Goal: Transaction & Acquisition: Purchase product/service

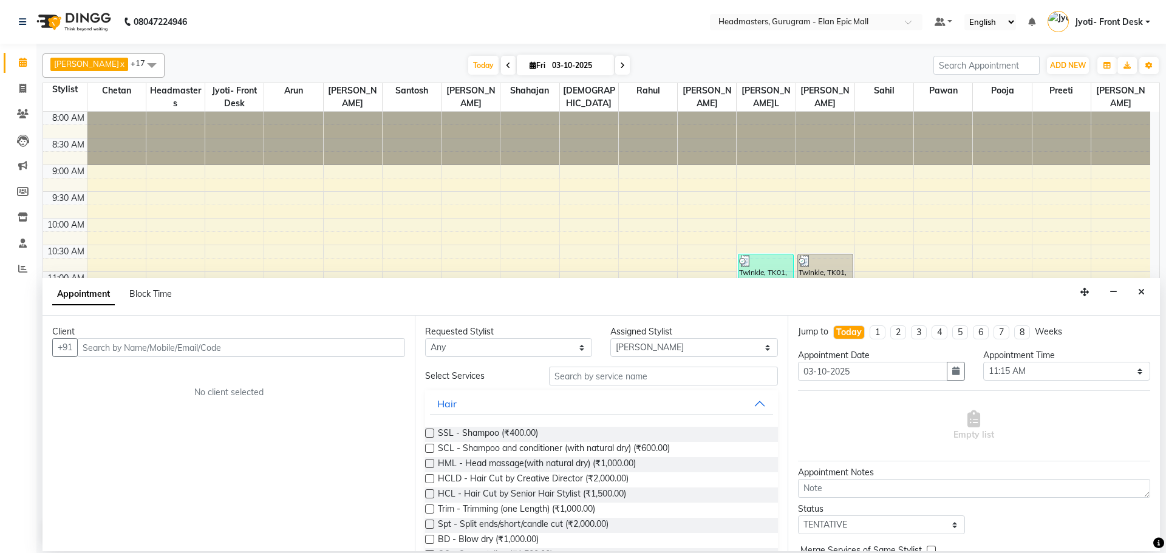
select select "91172"
select select "675"
select select "tentative"
click at [1138, 289] on icon "Close" at bounding box center [1141, 292] width 7 height 9
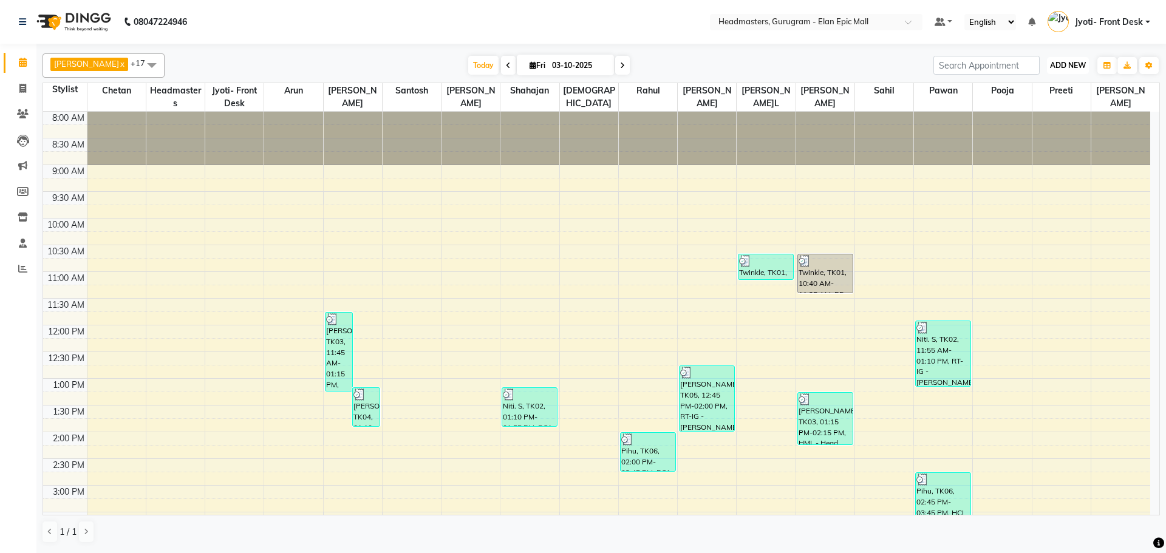
click at [1060, 61] on span "ADD NEW" at bounding box center [1068, 65] width 36 height 9
click at [1050, 100] on link "Add Invoice" at bounding box center [1040, 105] width 96 height 16
select select "service"
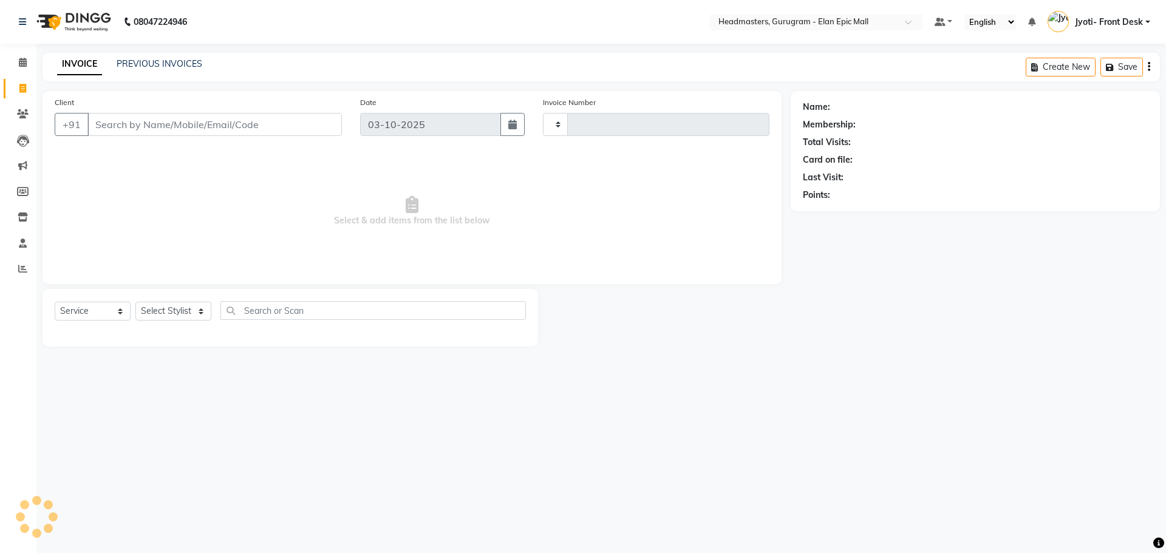
type input "2297"
select select "7499"
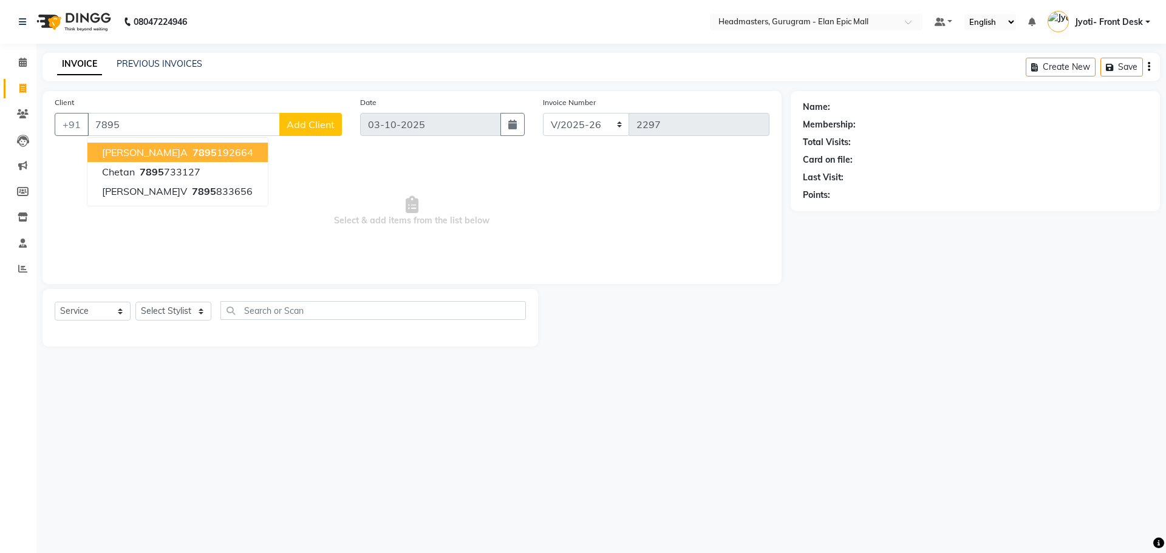
click at [190, 153] on ngb-highlight "7895 192664" at bounding box center [221, 152] width 63 height 12
type input "7895192664"
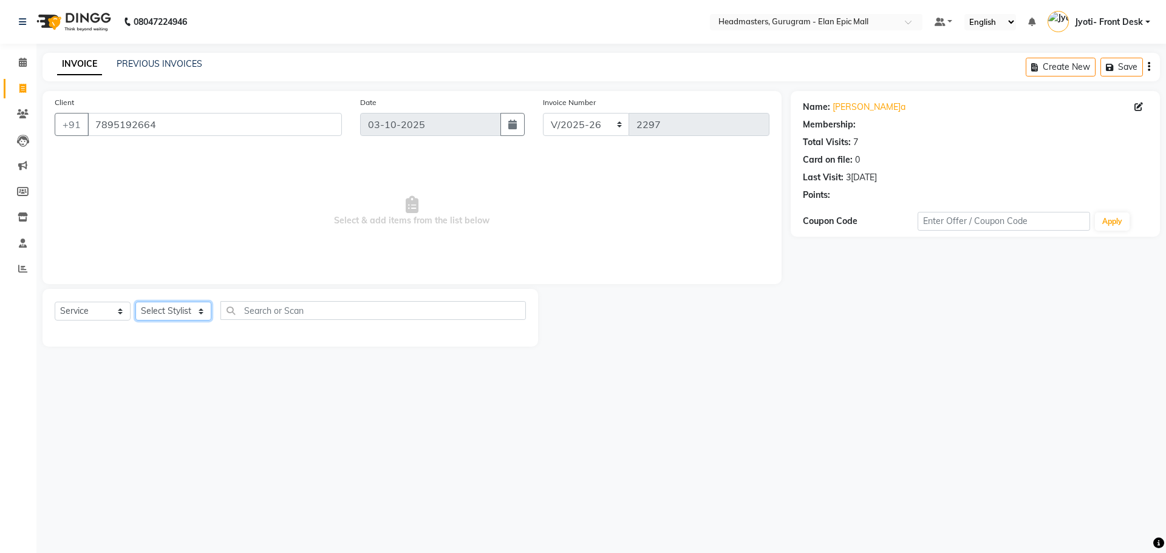
click at [187, 306] on select "Select Stylist[PERSON_NAME][PERSON_NAME]n[PERSON_NAME]h Chetan Headmasters Isla…" at bounding box center [173, 311] width 76 height 19
select select "74678"
click at [135, 302] on select "Select Stylist[PERSON_NAME][PERSON_NAME]n[PERSON_NAME]h Chetan Headmasters Isla…" at bounding box center [173, 311] width 76 height 19
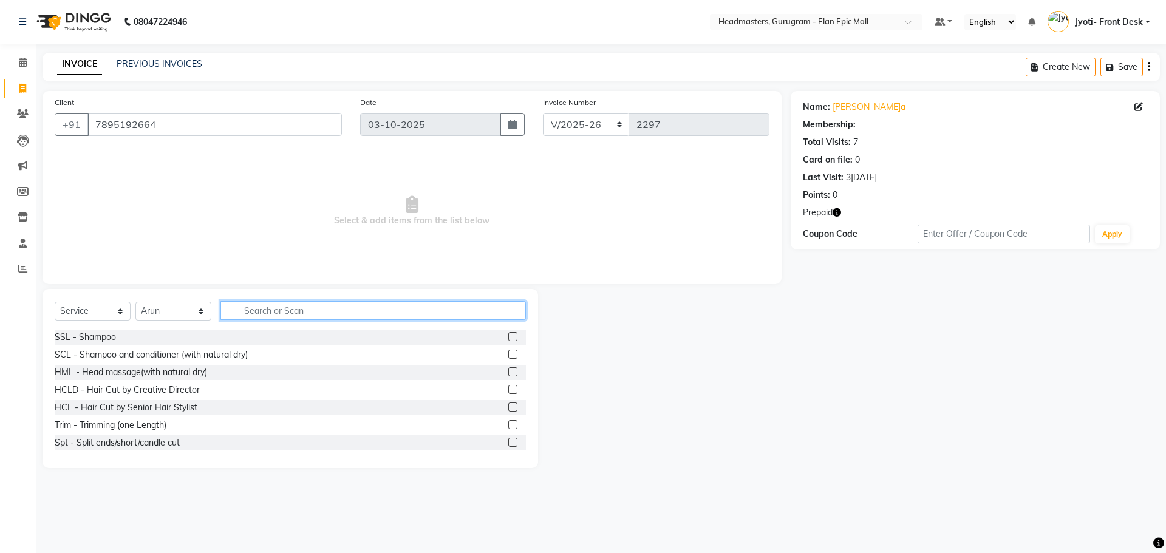
click at [279, 307] on input "text" at bounding box center [373, 310] width 306 height 19
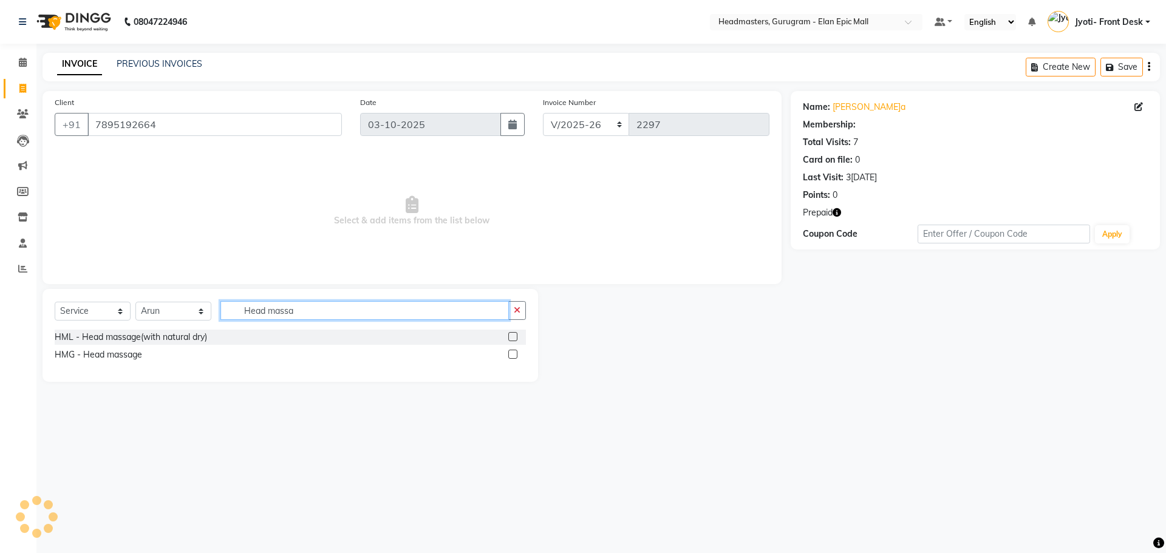
type input "Head massa"
click at [511, 337] on label at bounding box center [512, 336] width 9 height 9
click at [511, 337] on input "checkbox" at bounding box center [512, 337] width 8 height 8
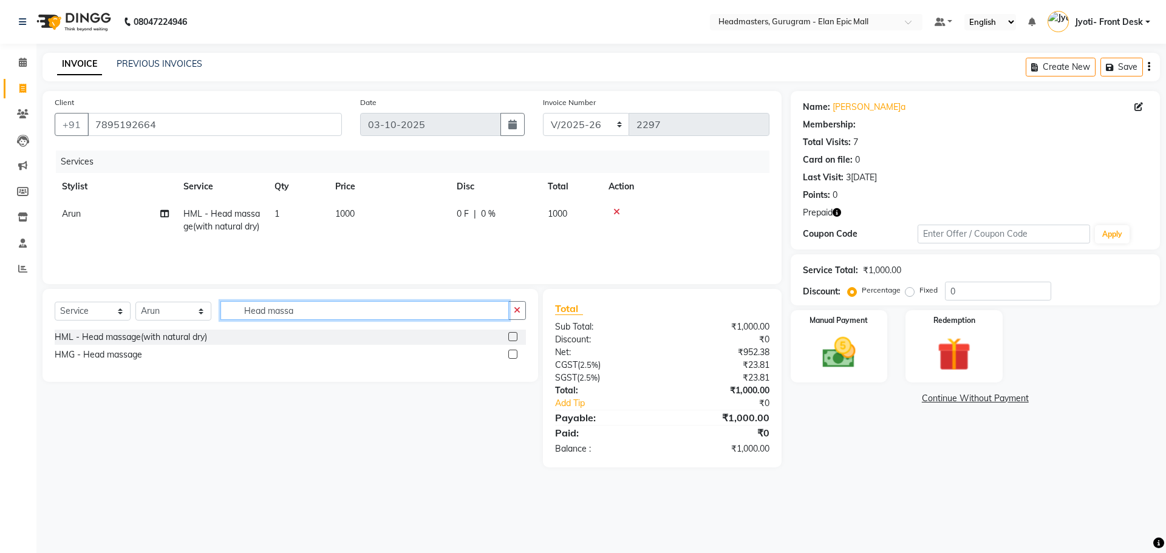
checkbox input "false"
click at [408, 309] on input "Head massa" at bounding box center [364, 310] width 289 height 19
type input "H"
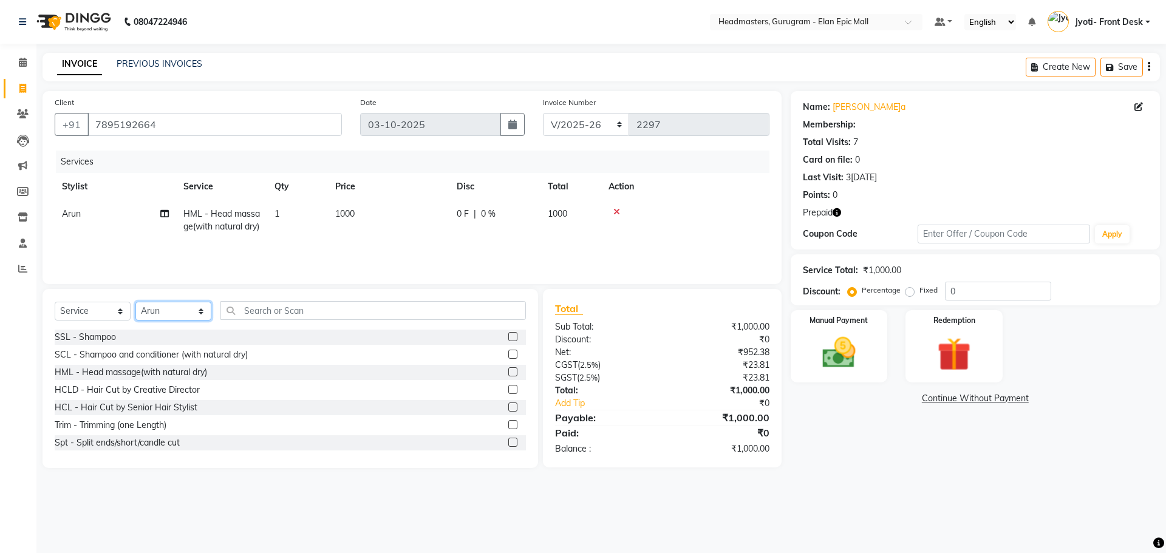
click at [201, 310] on select "Select Stylist[PERSON_NAME][PERSON_NAME]n[PERSON_NAME]h Chetan Headmasters Isla…" at bounding box center [173, 311] width 76 height 19
select select "82695"
click at [135, 302] on select "Select Stylist[PERSON_NAME][PERSON_NAME]n[PERSON_NAME]h Chetan Headmasters Isla…" at bounding box center [173, 311] width 76 height 19
click at [304, 313] on input "text" at bounding box center [373, 310] width 306 height 19
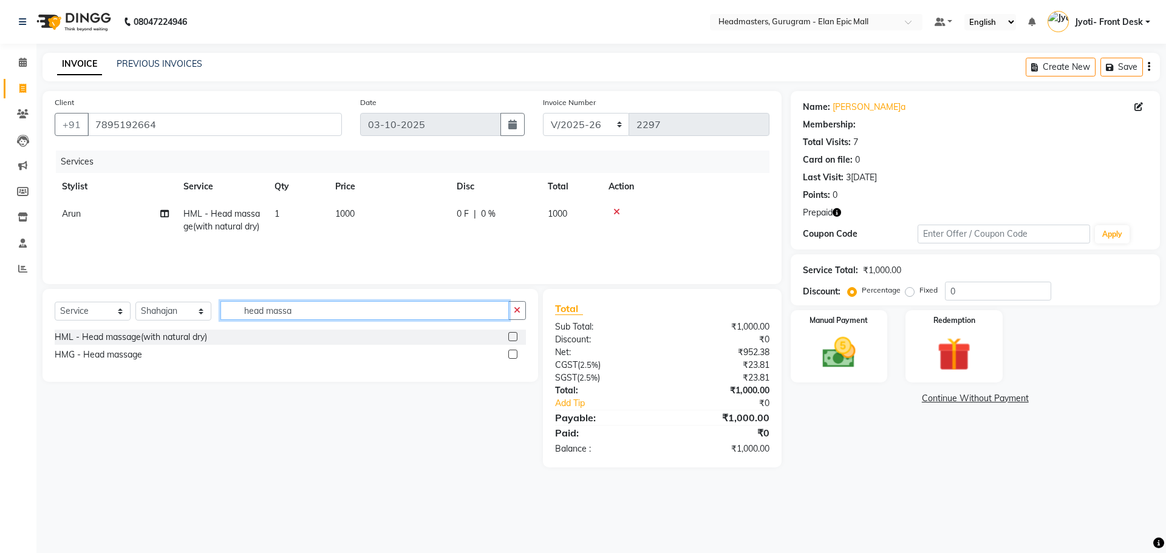
type input "head massa"
click at [512, 337] on label at bounding box center [512, 336] width 9 height 9
click at [512, 337] on input "checkbox" at bounding box center [512, 337] width 8 height 8
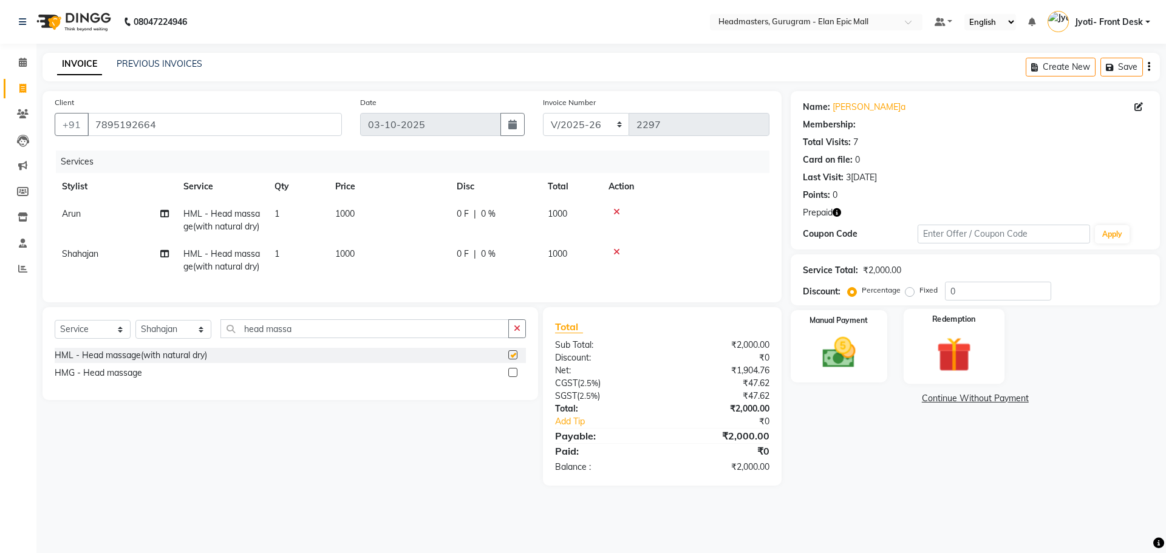
checkbox input "false"
click at [949, 360] on img at bounding box center [954, 354] width 56 height 43
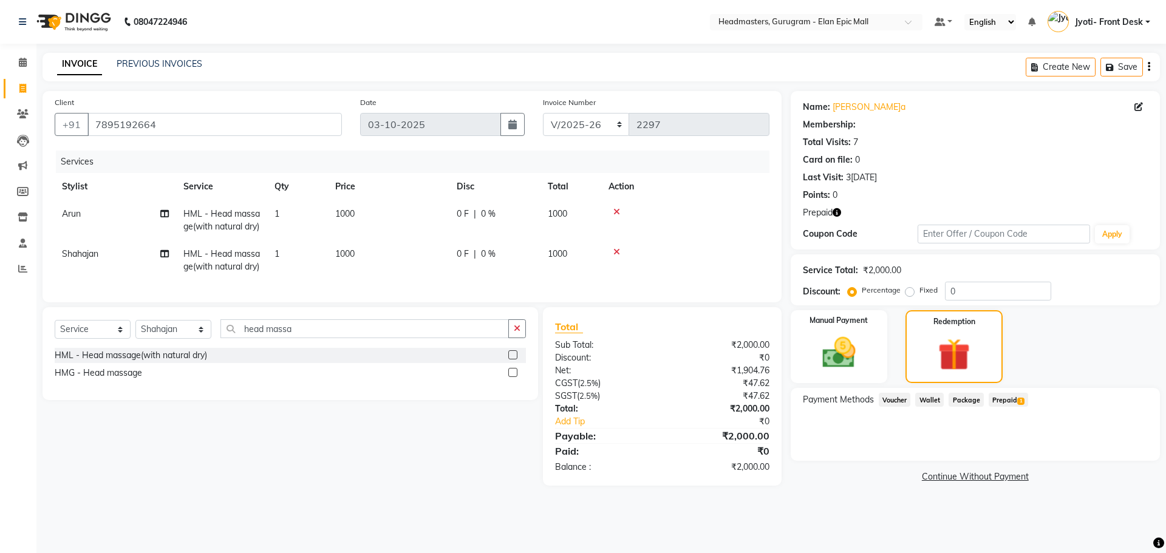
click at [1009, 400] on span "Prepaid 1" at bounding box center [1008, 400] width 39 height 14
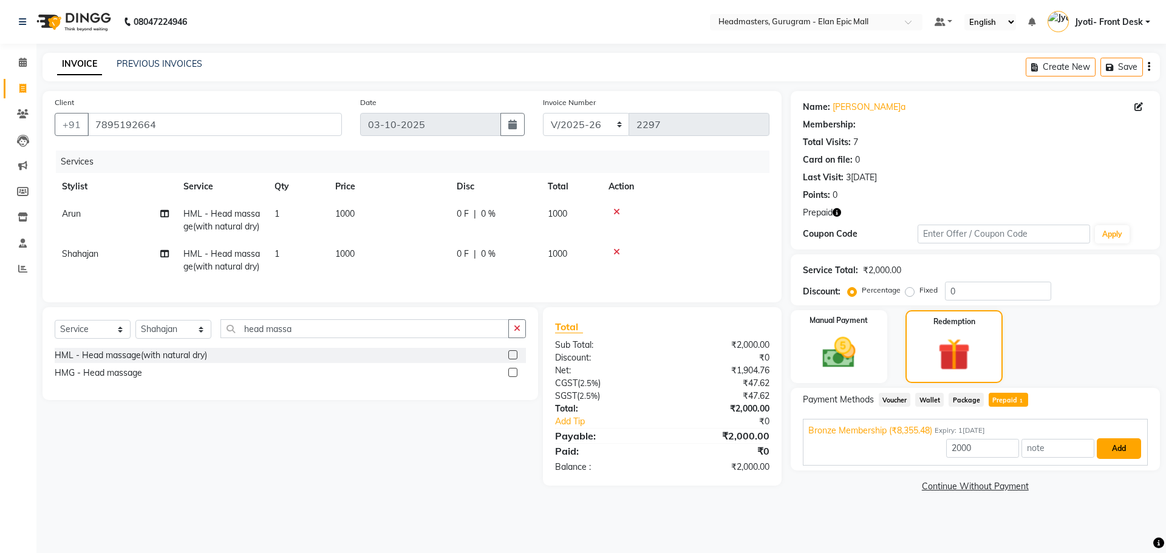
click at [1118, 451] on button "Add" at bounding box center [1119, 449] width 44 height 21
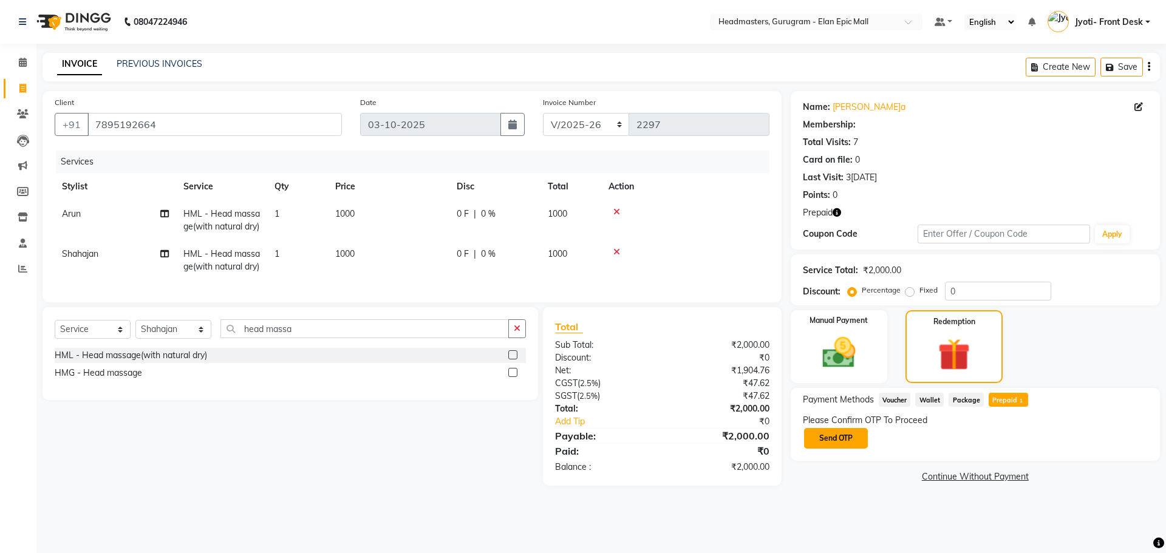
click at [830, 442] on button "Send OTP" at bounding box center [836, 438] width 64 height 21
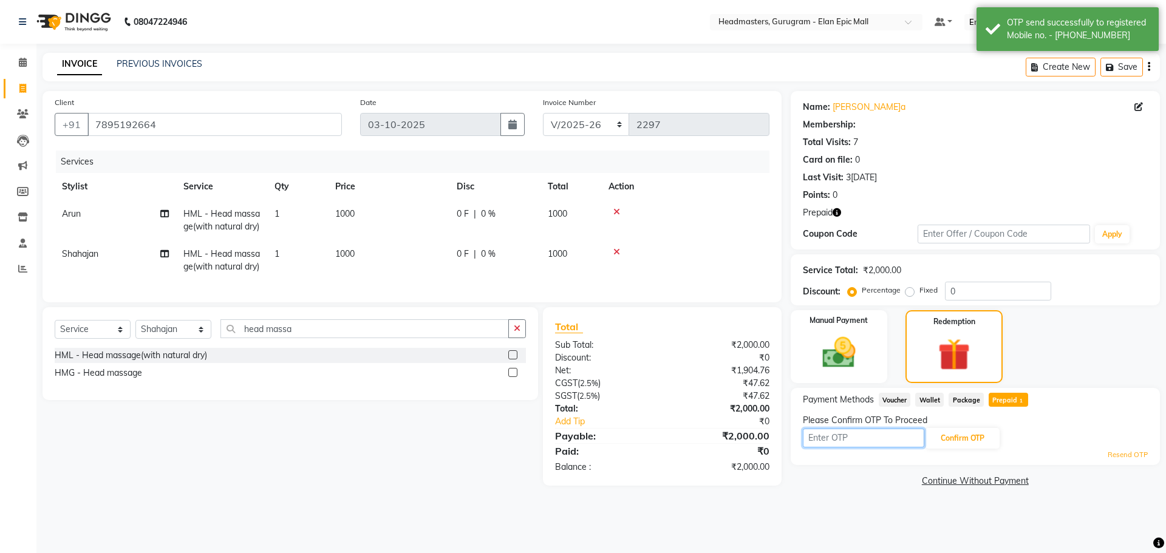
click at [824, 439] on input "text" at bounding box center [863, 438] width 121 height 19
click at [838, 109] on link "[PERSON_NAME]a" at bounding box center [869, 107] width 73 height 13
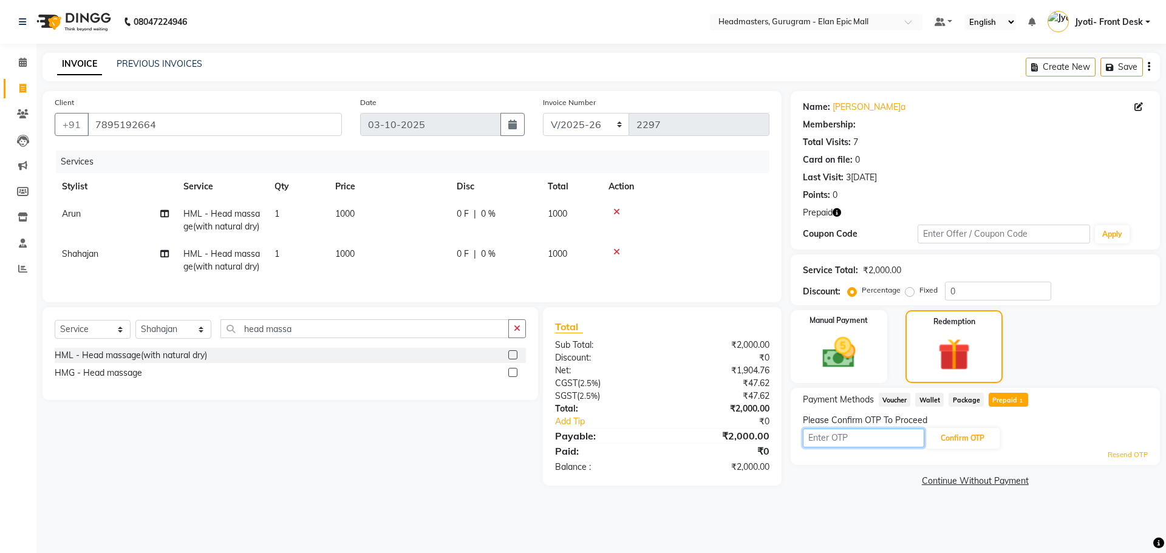
click at [838, 436] on input "text" at bounding box center [863, 438] width 121 height 19
type input "9419"
click at [972, 431] on button "Confirm OTP" at bounding box center [963, 438] width 74 height 21
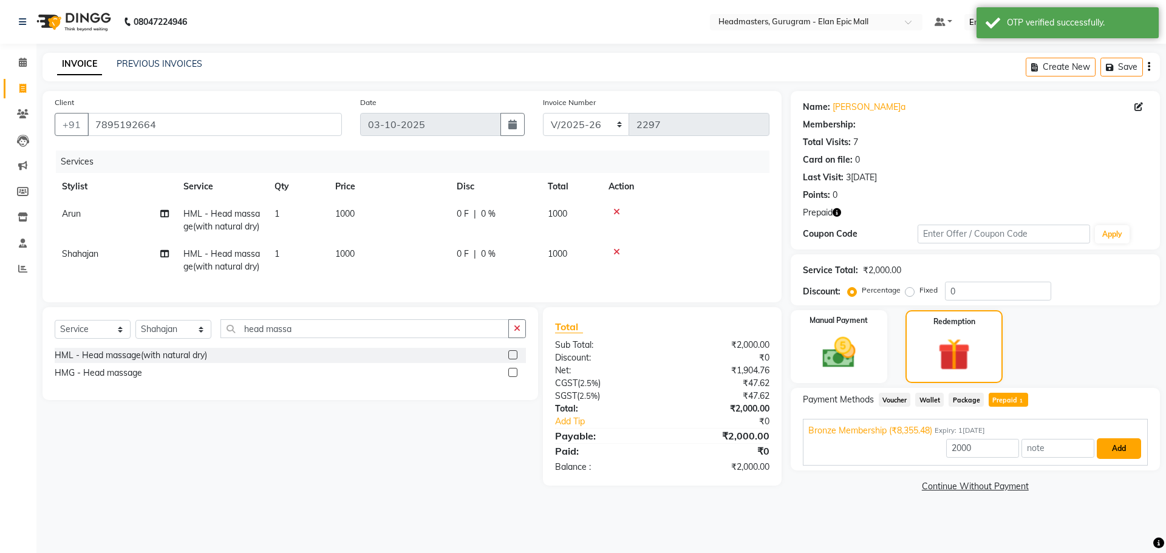
click at [1127, 449] on button "Add" at bounding box center [1119, 449] width 44 height 21
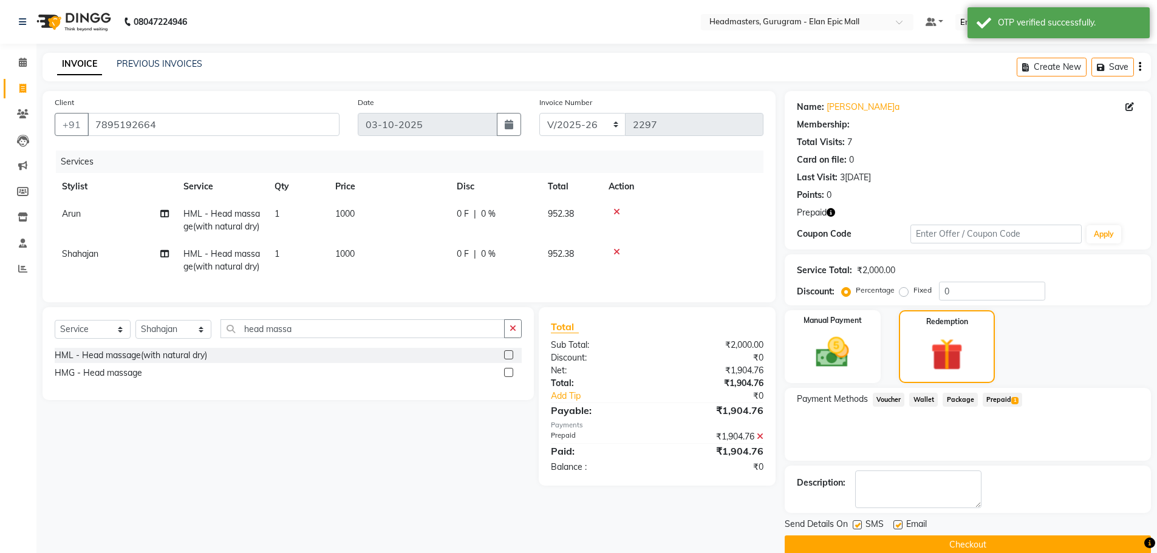
scroll to position [19, 0]
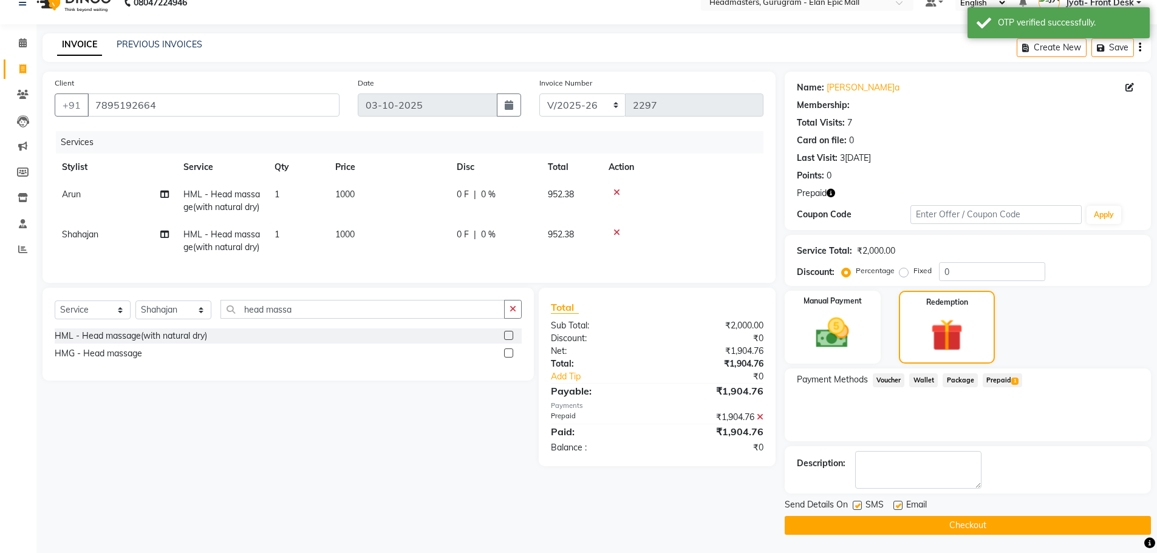
click at [1011, 519] on button "Checkout" at bounding box center [968, 525] width 366 height 19
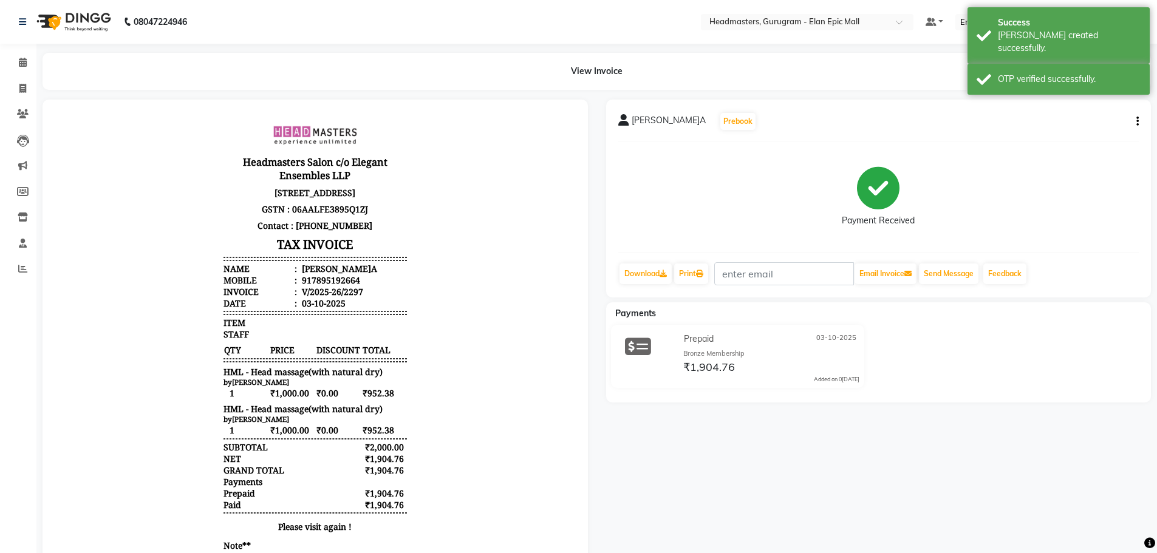
scroll to position [81, 0]
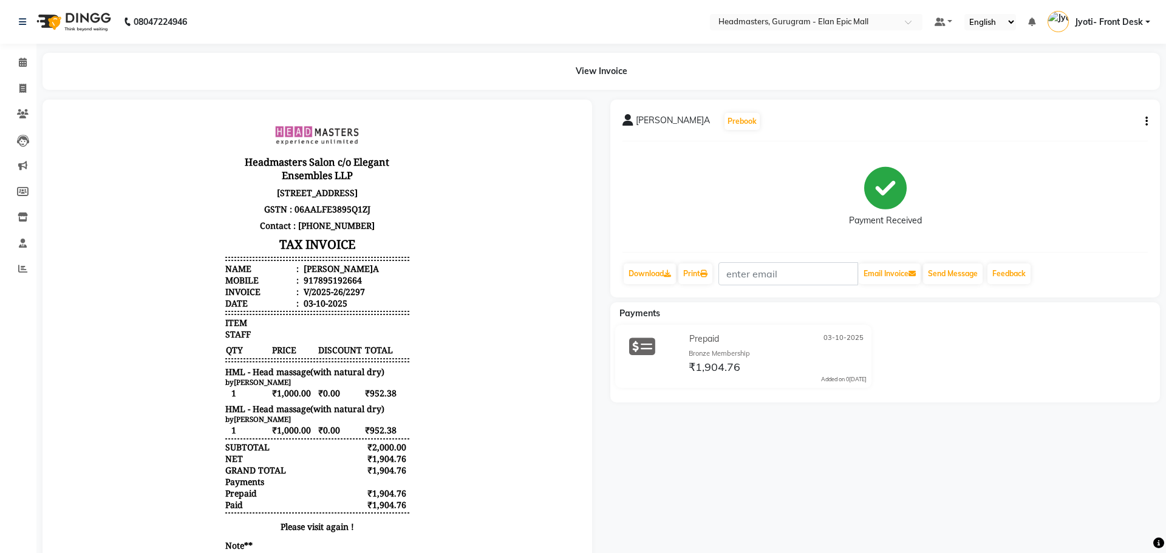
select select "7499"
select select "service"
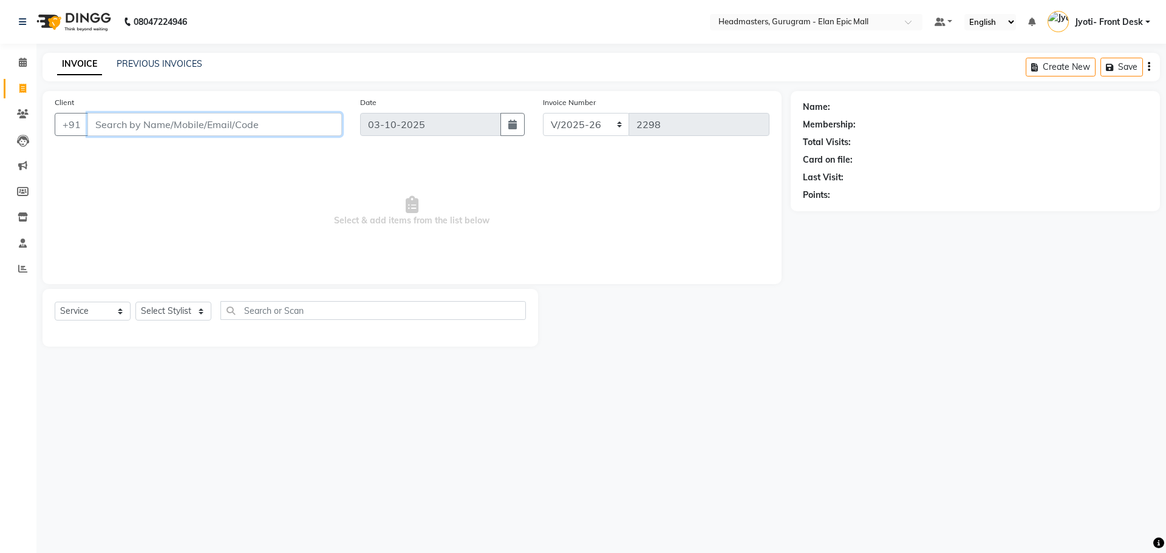
click at [135, 118] on input "Client" at bounding box center [214, 124] width 255 height 23
click at [153, 163] on ngb-typeahead-window "Pankaj 98916285 19" at bounding box center [150, 152] width 127 height 30
click at [153, 159] on button "Pankaj 98916285 19" at bounding box center [150, 152] width 126 height 19
type input "9891628519"
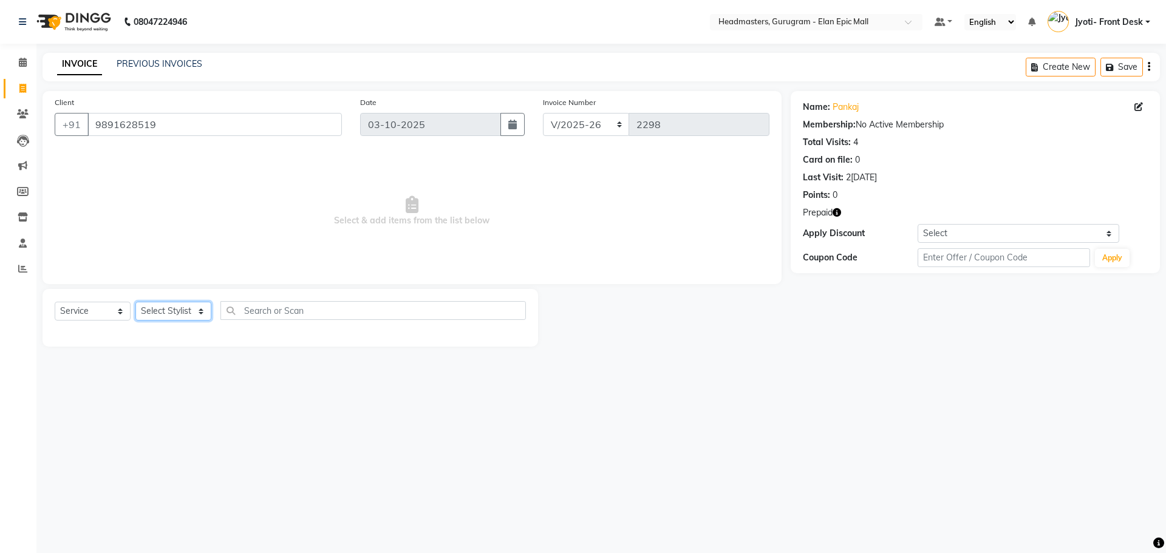
click at [169, 312] on select "Select Stylist[PERSON_NAME][PERSON_NAME]n[PERSON_NAME]h Chetan Headmasters Isla…" at bounding box center [173, 311] width 76 height 19
select select "76920"
click at [135, 302] on select "Select Stylist[PERSON_NAME][PERSON_NAME]n[PERSON_NAME]h Chetan Headmasters Isla…" at bounding box center [173, 311] width 76 height 19
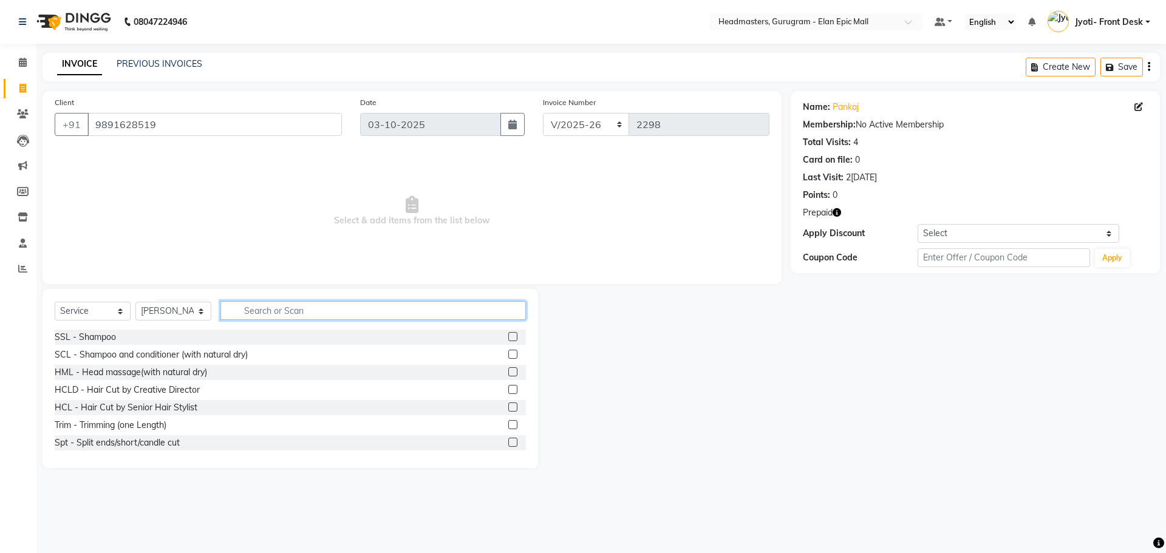
click at [301, 313] on input "text" at bounding box center [373, 310] width 306 height 19
type input "Hair cut"
drag, startPoint x: 507, startPoint y: 389, endPoint x: 489, endPoint y: 388, distance: 17.7
click at [508, 389] on label at bounding box center [512, 389] width 9 height 9
click at [508, 389] on input "checkbox" at bounding box center [512, 390] width 8 height 8
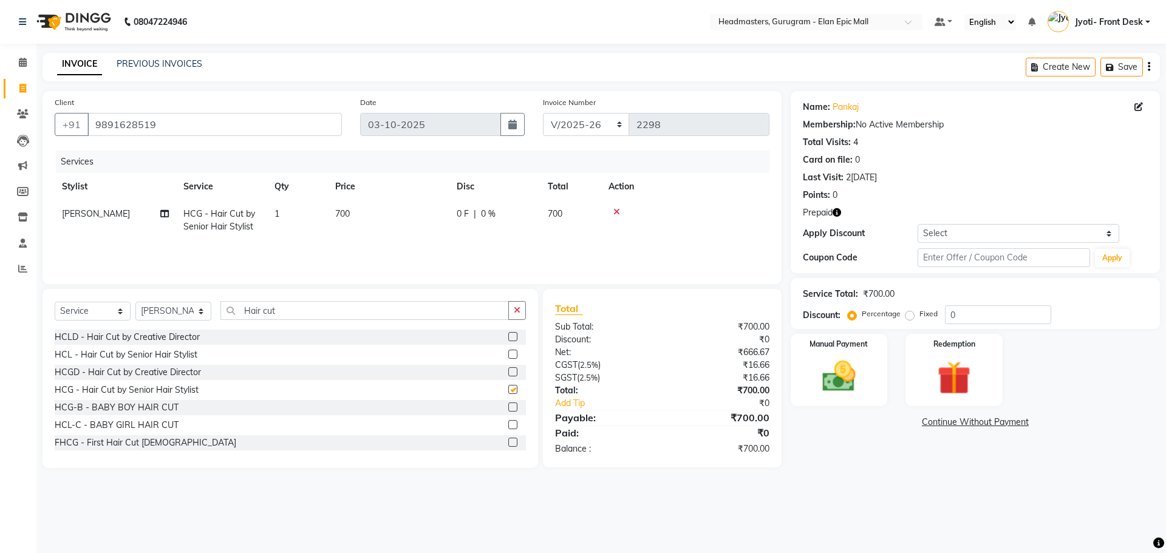
checkbox input "false"
click at [358, 213] on td "700" at bounding box center [388, 220] width 121 height 40
select select "76920"
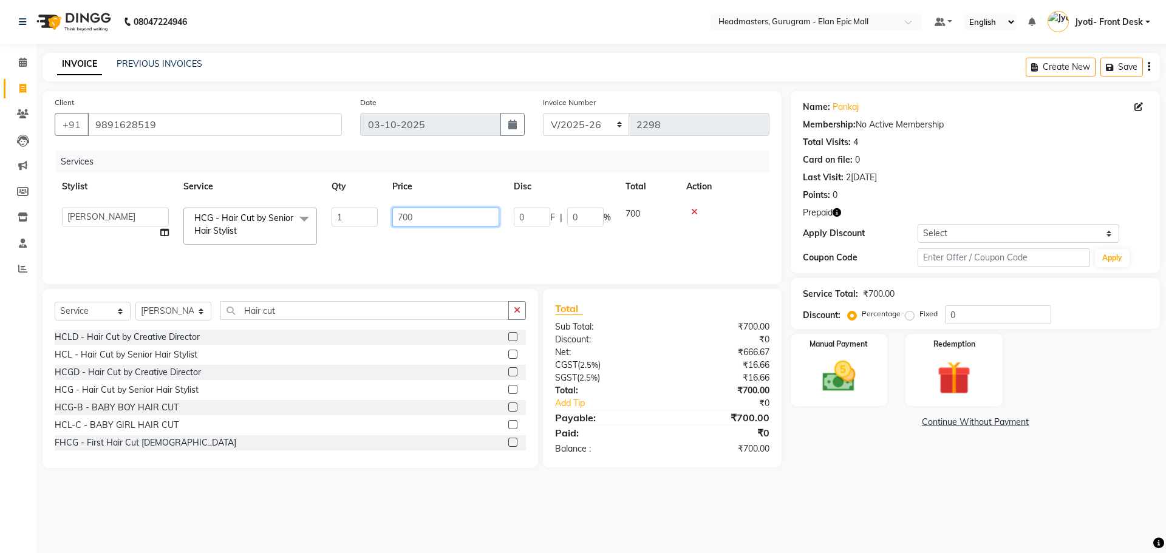
click at [406, 220] on input "700" at bounding box center [445, 217] width 107 height 19
type input "600"
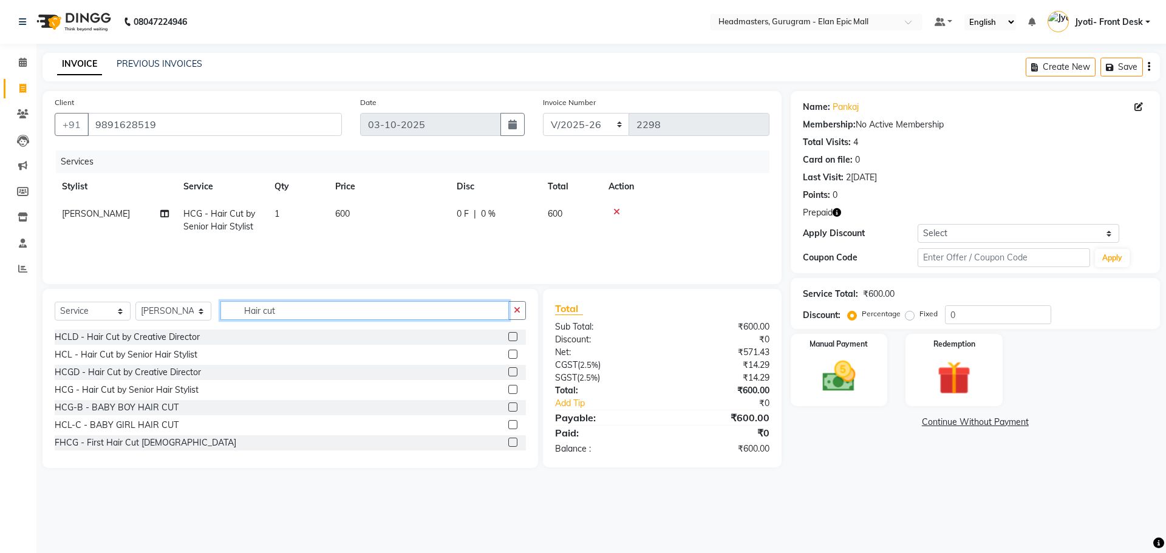
click at [328, 307] on input "Hair cut" at bounding box center [364, 310] width 289 height 19
type input "H"
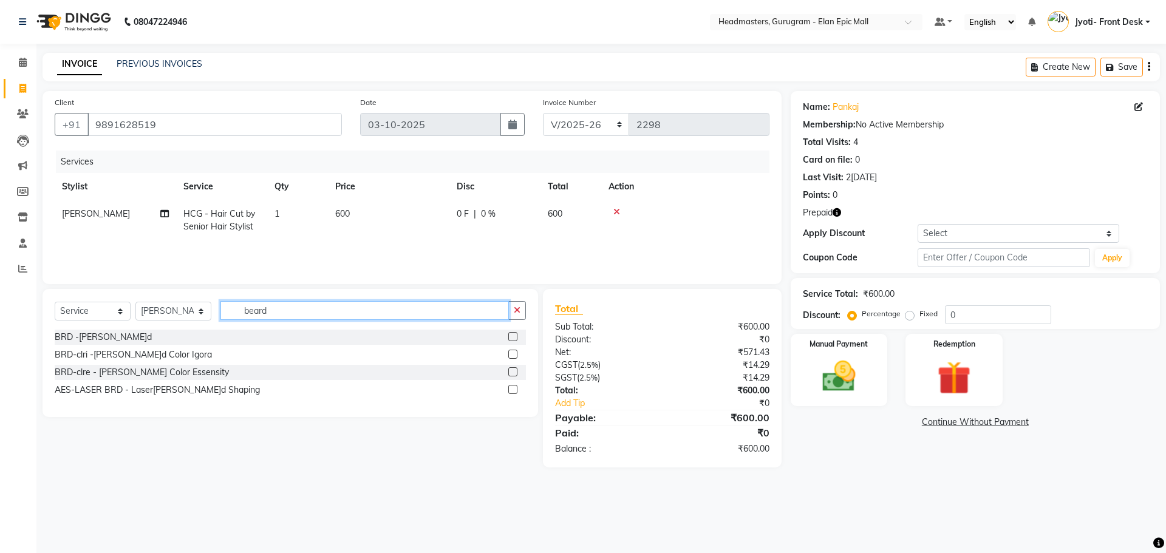
type input "beard"
click at [515, 336] on label at bounding box center [512, 336] width 9 height 9
click at [515, 336] on input "checkbox" at bounding box center [512, 337] width 8 height 8
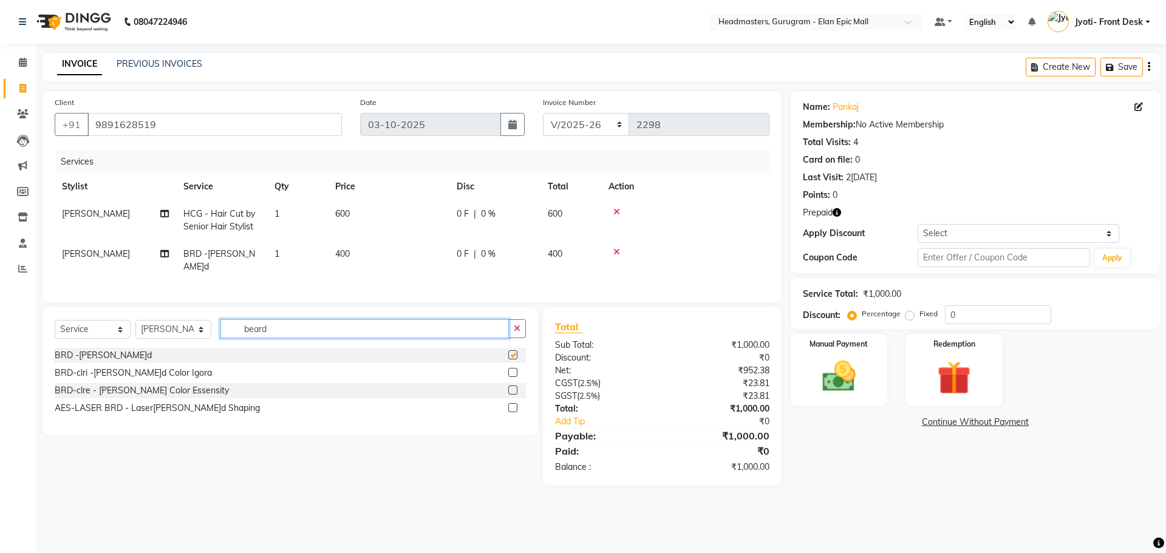
click at [367, 329] on input "beard" at bounding box center [364, 328] width 289 height 19
checkbox input "false"
type input "b"
type input "shampoo"
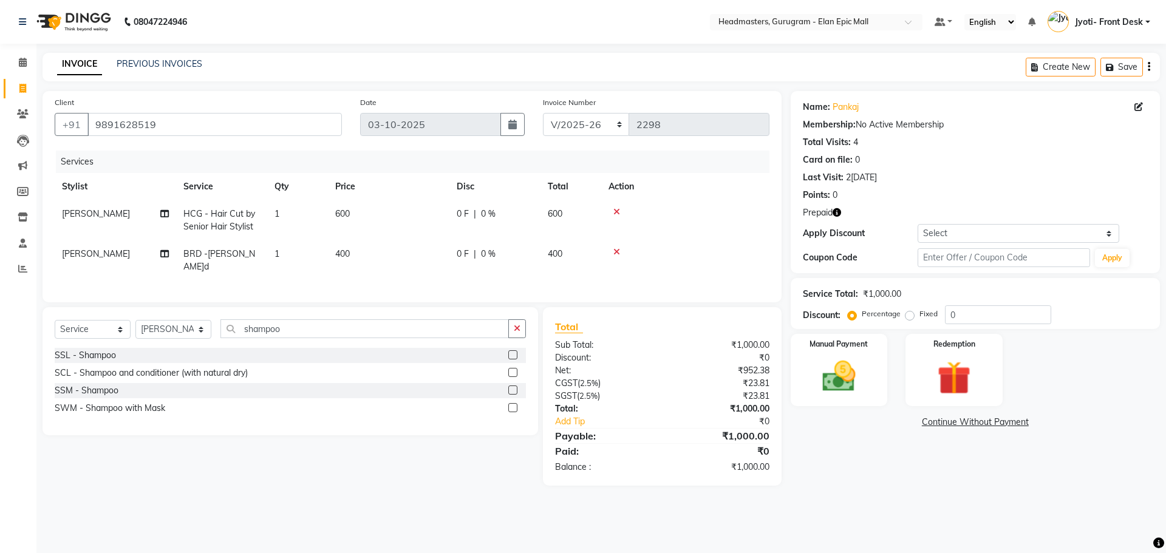
click at [512, 350] on label at bounding box center [512, 354] width 9 height 9
click at [512, 352] on input "checkbox" at bounding box center [512, 356] width 8 height 8
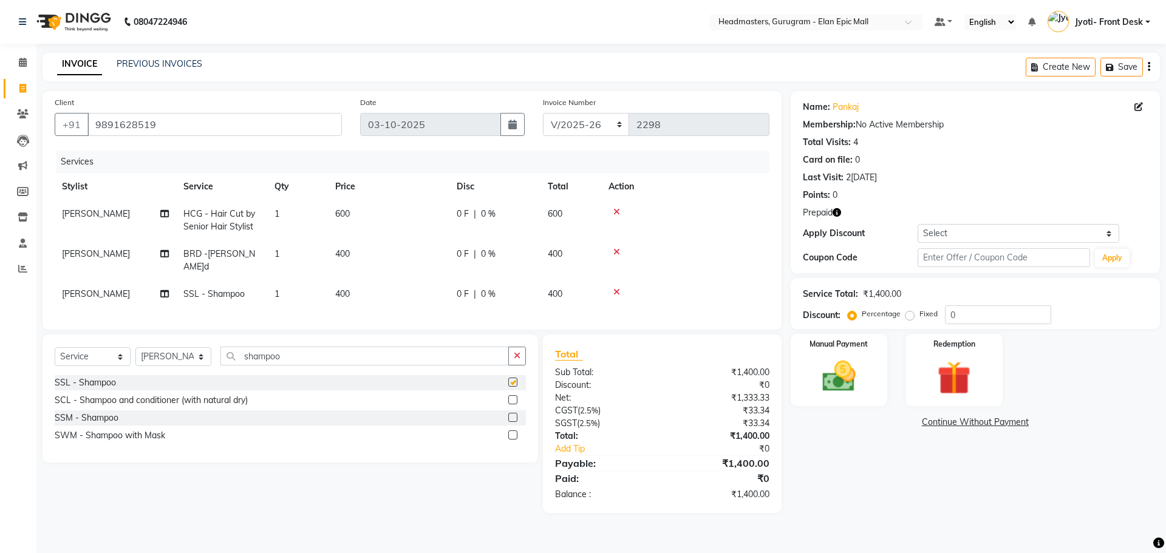
checkbox input "false"
click at [340, 289] on span "400" at bounding box center [342, 294] width 15 height 11
select select "76920"
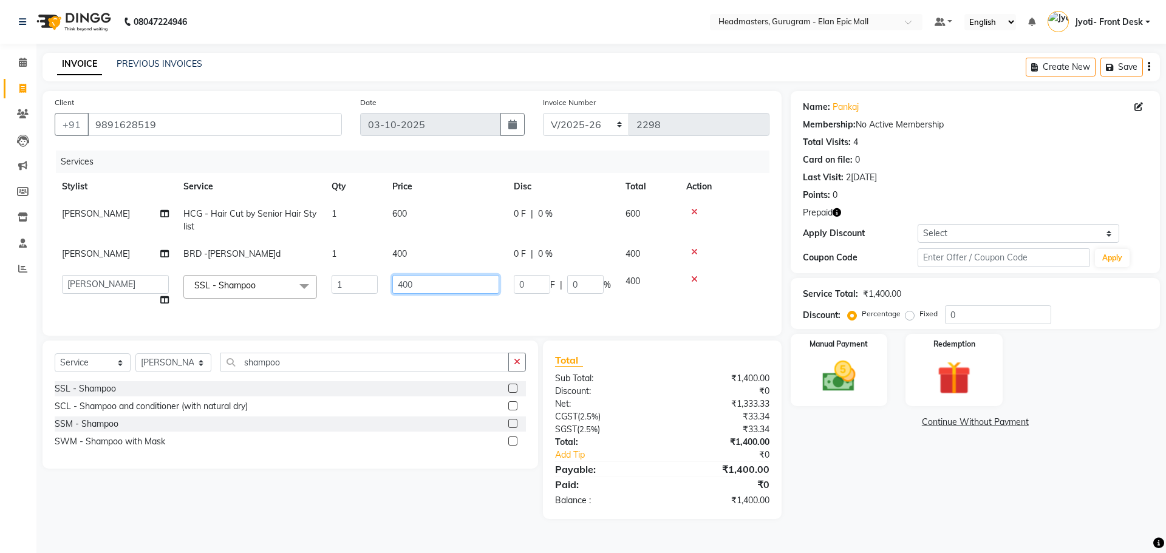
click at [406, 284] on input "400" at bounding box center [445, 284] width 107 height 19
type input "300"
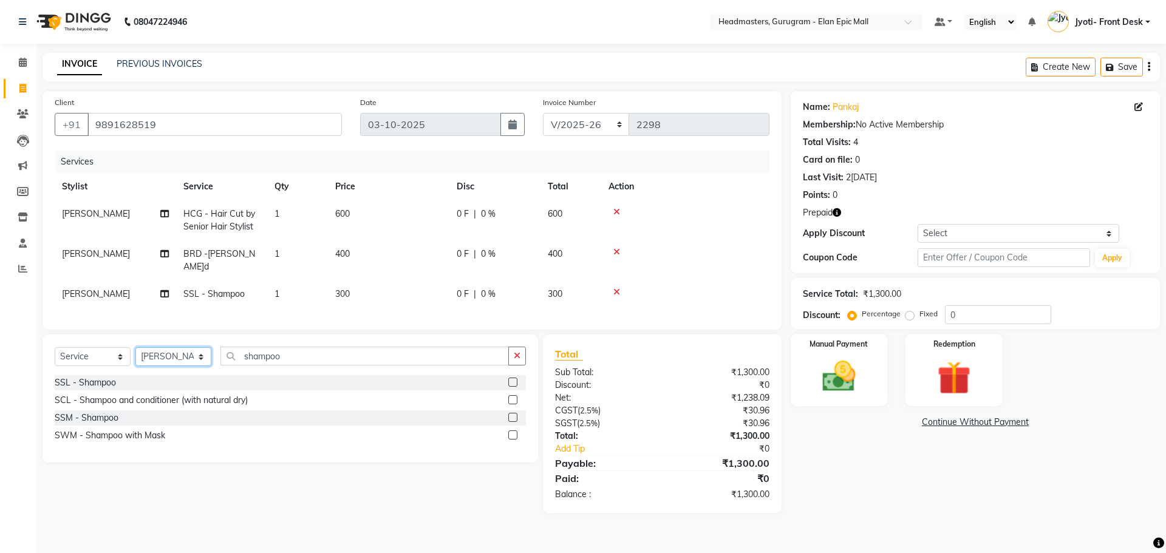
click at [175, 377] on div "Select Service Product Membership Package Voucher Prepaid Gift Card Select Styl…" at bounding box center [291, 399] width 496 height 128
click at [97, 283] on td "[PERSON_NAME]" at bounding box center [115, 294] width 121 height 27
select select "76920"
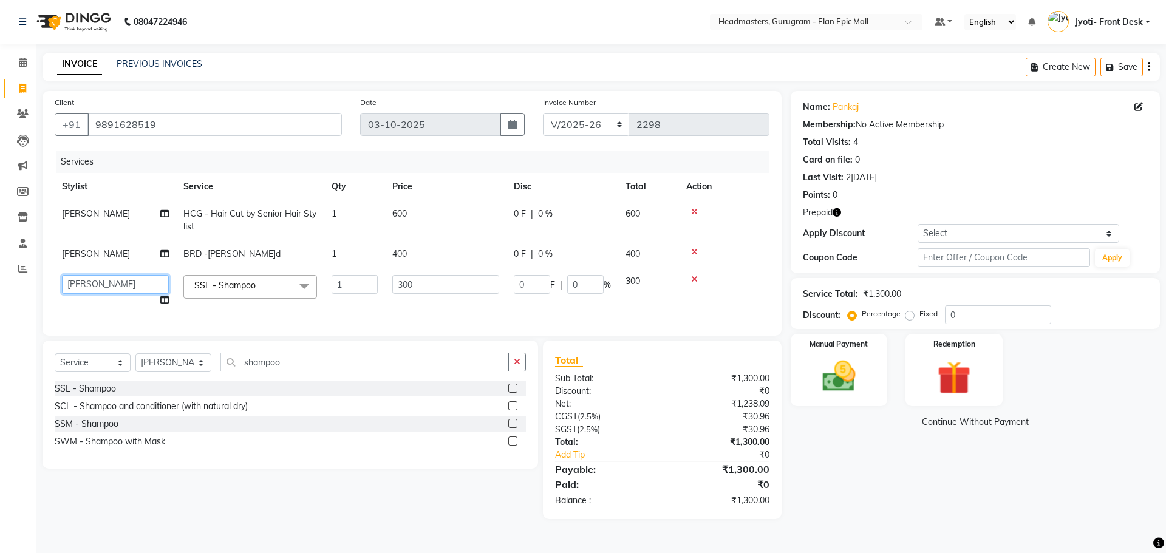
click at [91, 279] on select "[PERSON_NAME]l [PERSON_NAME]n [PERSON_NAME]h Chetan Headmasters [DEMOGRAPHIC_DA…" at bounding box center [115, 284] width 107 height 19
select select "88165"
click at [205, 369] on select "Select Stylist[PERSON_NAME][PERSON_NAME]n[PERSON_NAME]h Chetan Headmasters Isla…" at bounding box center [173, 363] width 76 height 19
select select "82695"
click at [135, 363] on select "Select Stylist[PERSON_NAME][PERSON_NAME]n[PERSON_NAME]h Chetan Headmasters Isla…" at bounding box center [173, 363] width 76 height 19
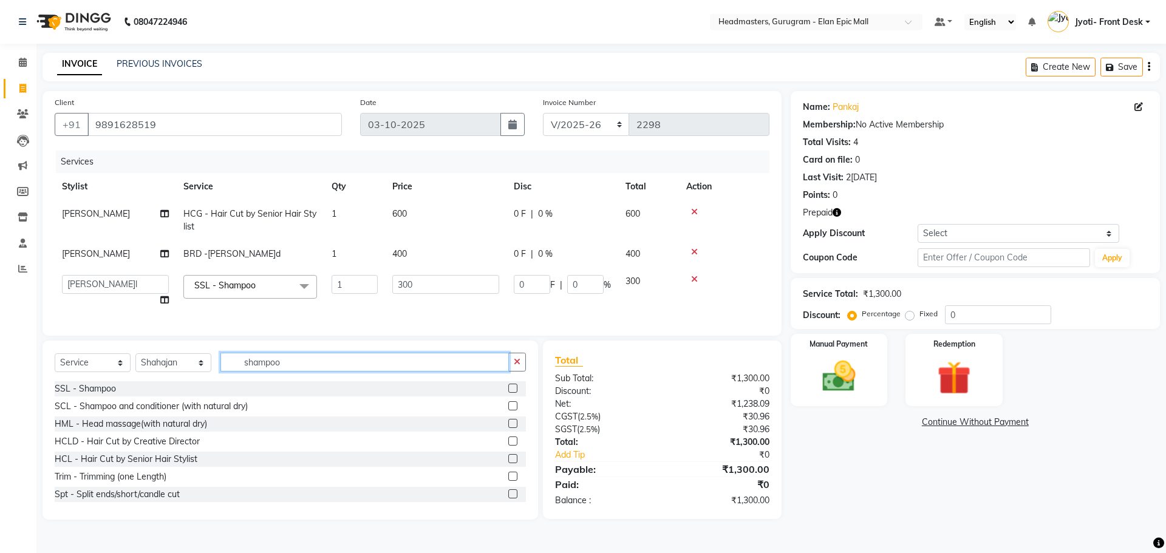
click at [312, 369] on input "shampoo" at bounding box center [364, 362] width 289 height 19
type input "s"
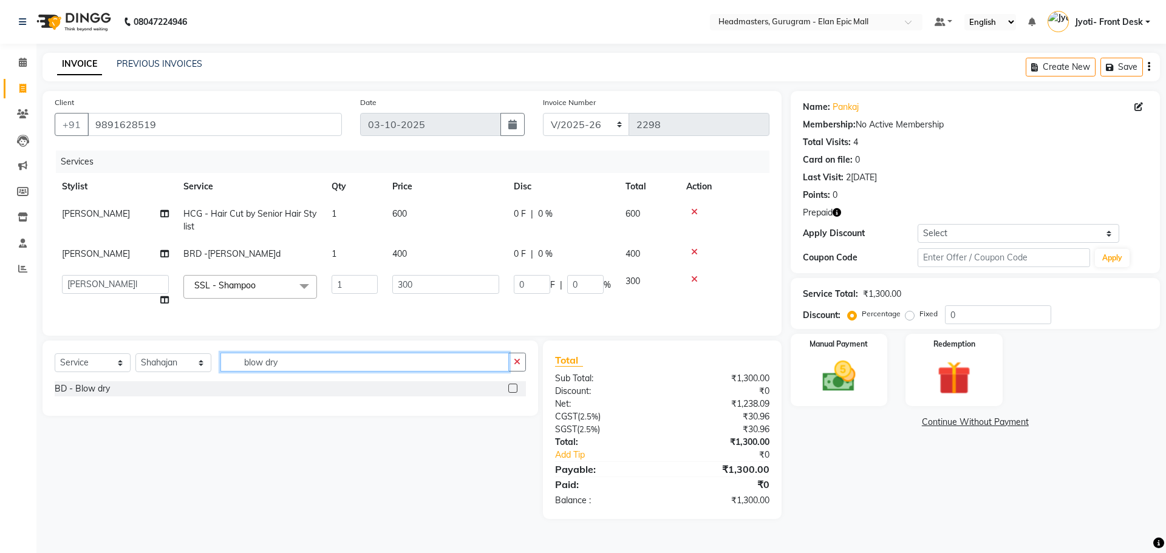
type input "blow dry"
click at [510, 393] on label at bounding box center [512, 388] width 9 height 9
click at [510, 393] on input "checkbox" at bounding box center [512, 389] width 8 height 8
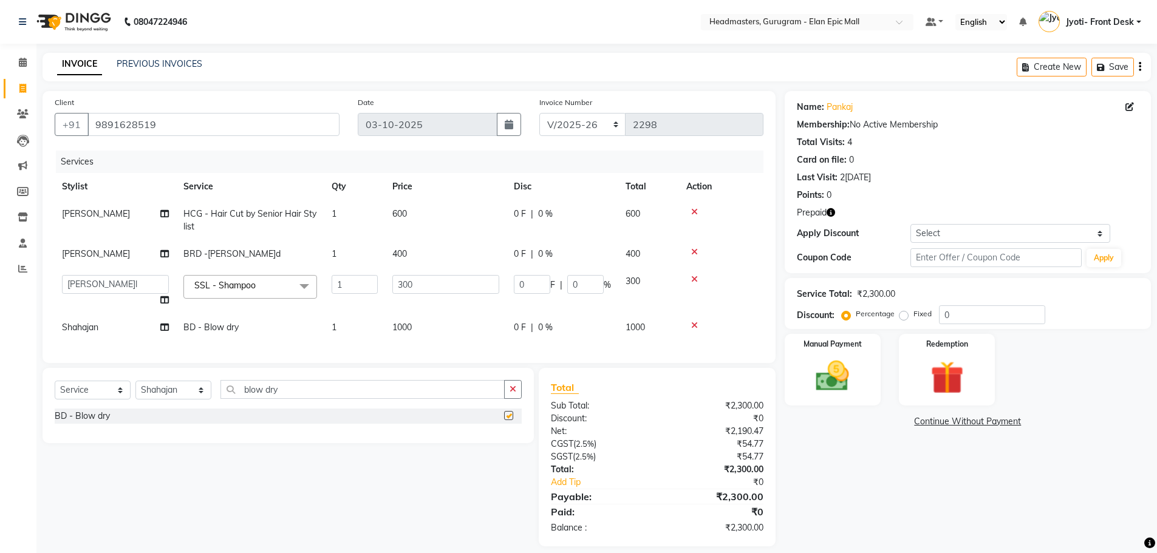
checkbox input "false"
click at [393, 330] on span "1000" at bounding box center [401, 327] width 19 height 11
select select "82695"
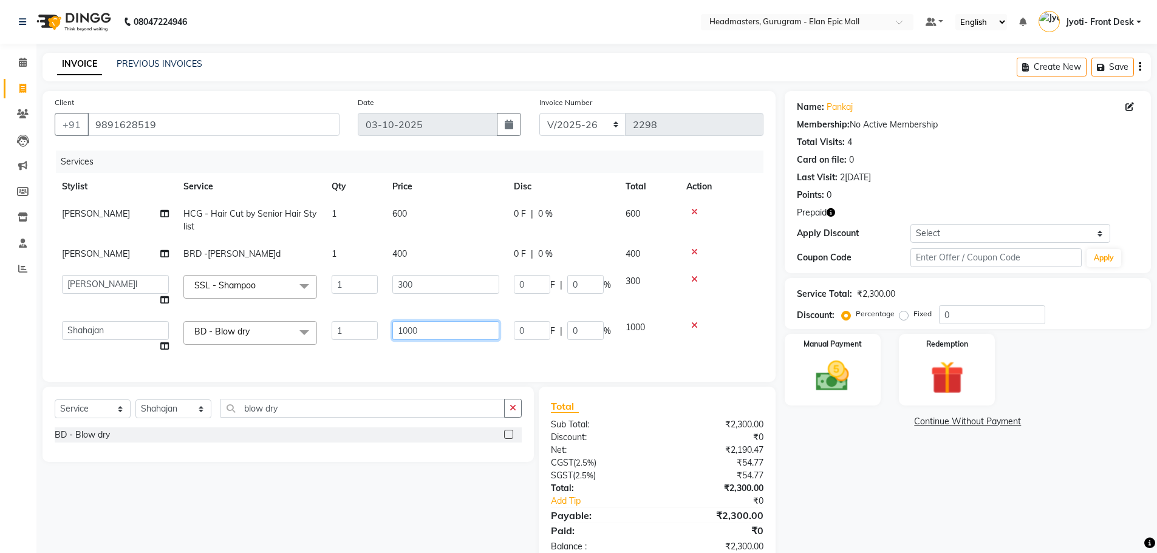
click at [411, 329] on input "1000" at bounding box center [445, 330] width 107 height 19
type input "450"
click at [833, 481] on div "Name: Pankaj Membership: No Active Membership Total Visits: 4 Card on file: 0 L…" at bounding box center [972, 328] width 375 height 474
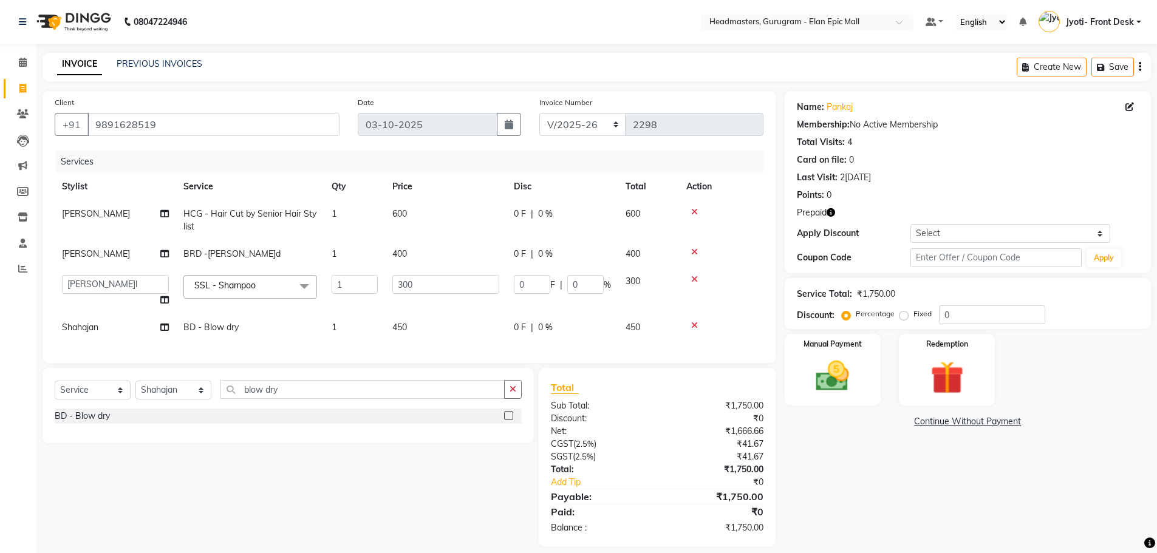
scroll to position [21, 0]
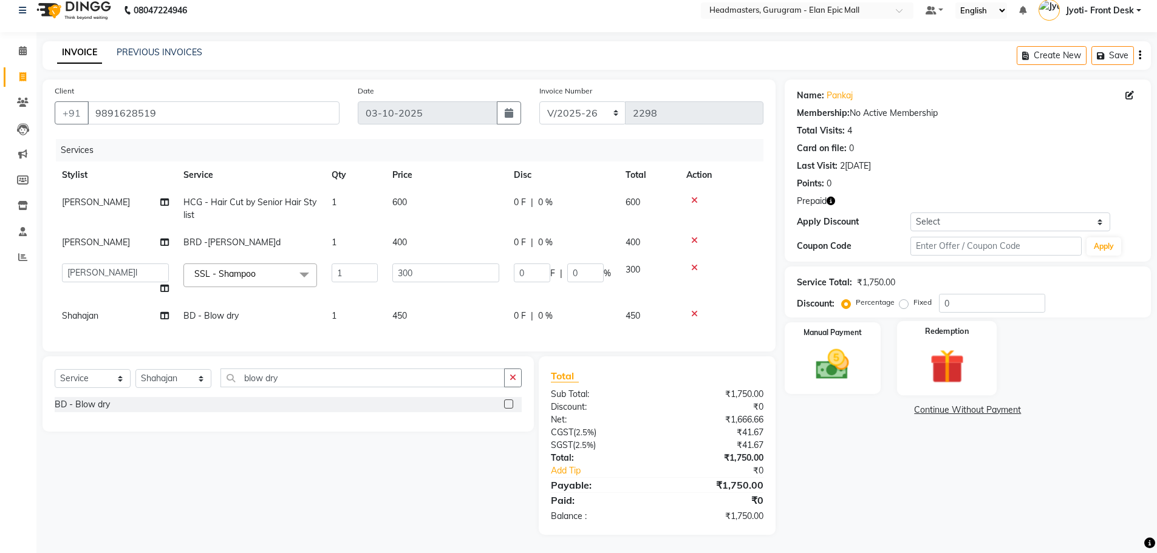
click at [931, 360] on img at bounding box center [947, 366] width 56 height 43
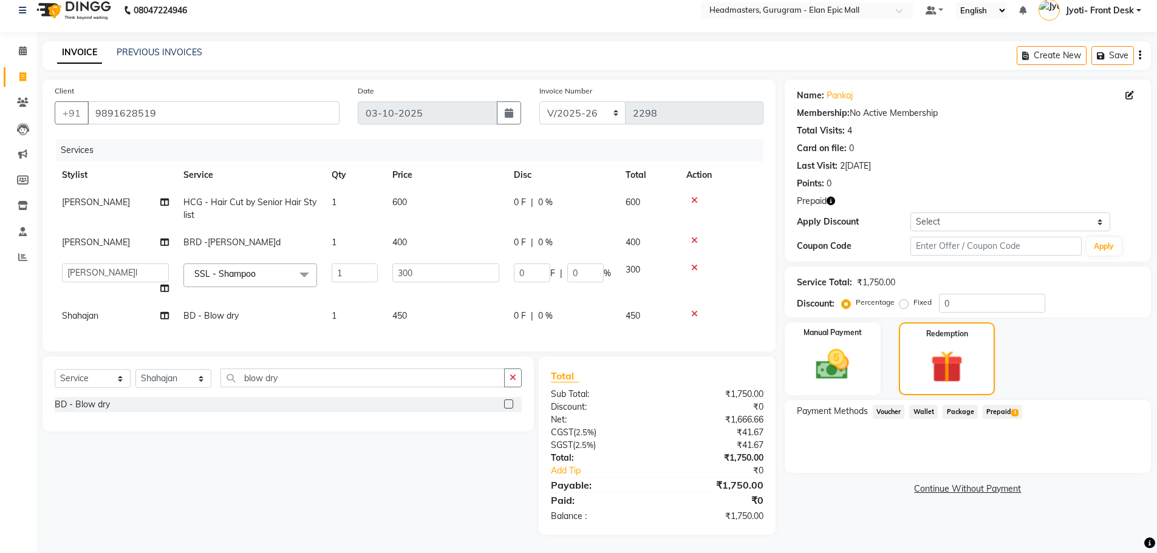
click at [1005, 405] on span "Prepaid 1" at bounding box center [1002, 412] width 39 height 14
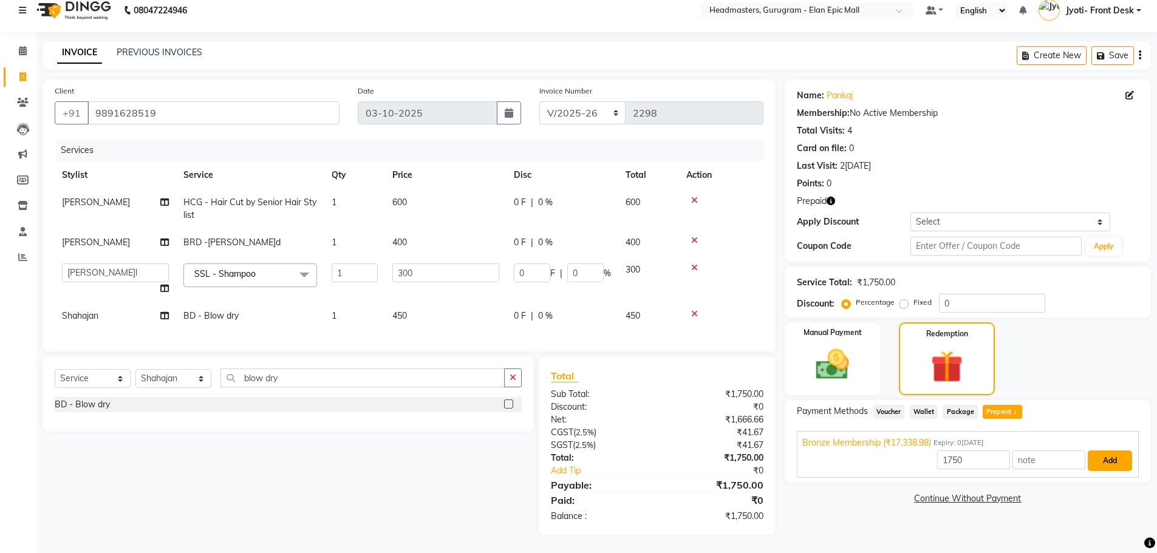
click at [1095, 456] on button "Add" at bounding box center [1110, 461] width 44 height 21
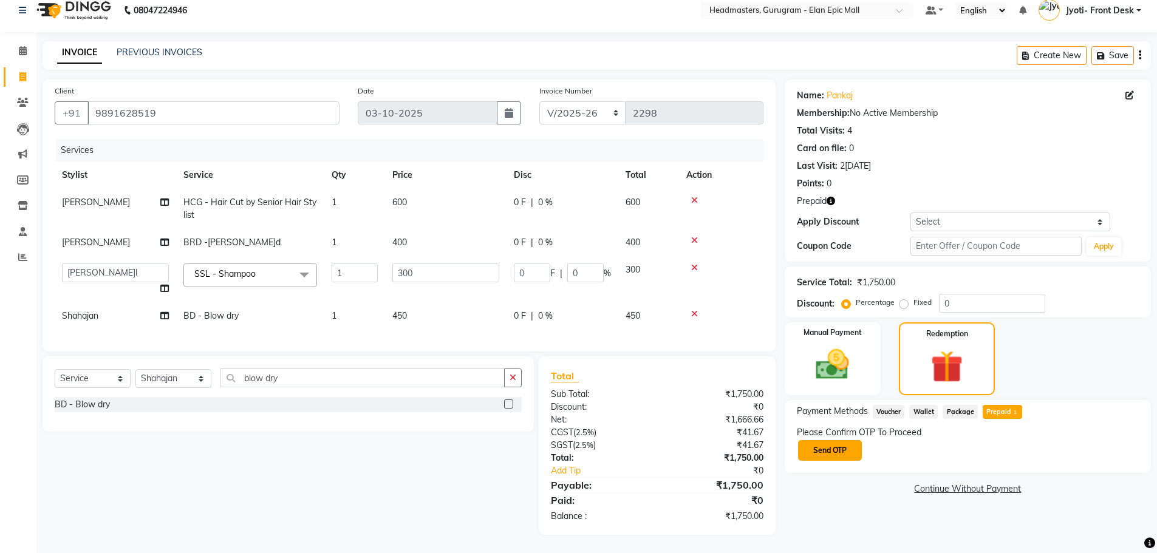
click at [813, 440] on button "Send OTP" at bounding box center [830, 450] width 64 height 21
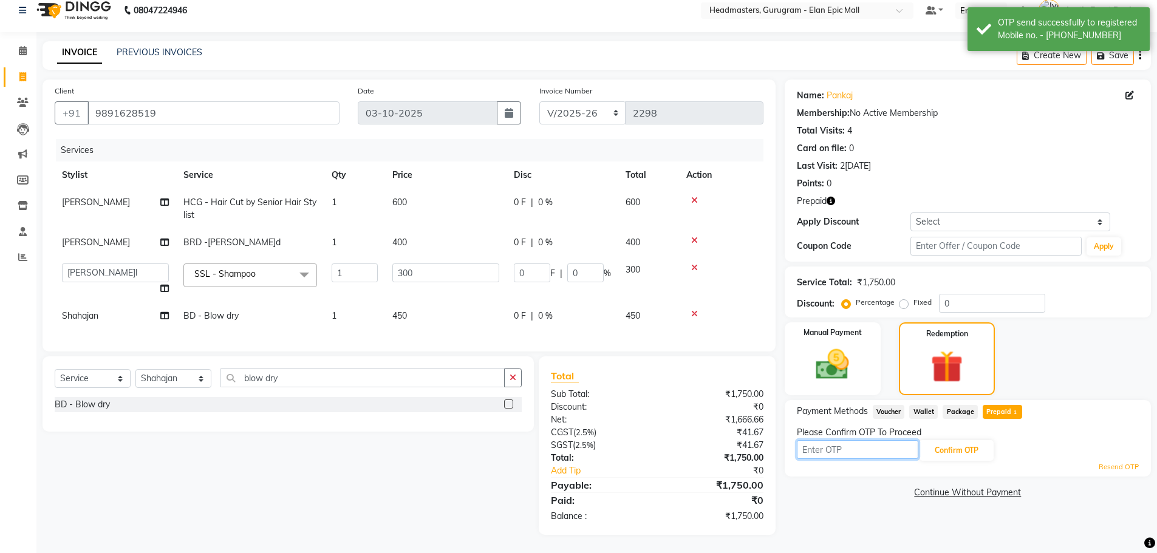
click at [825, 444] on input "text" at bounding box center [857, 449] width 121 height 19
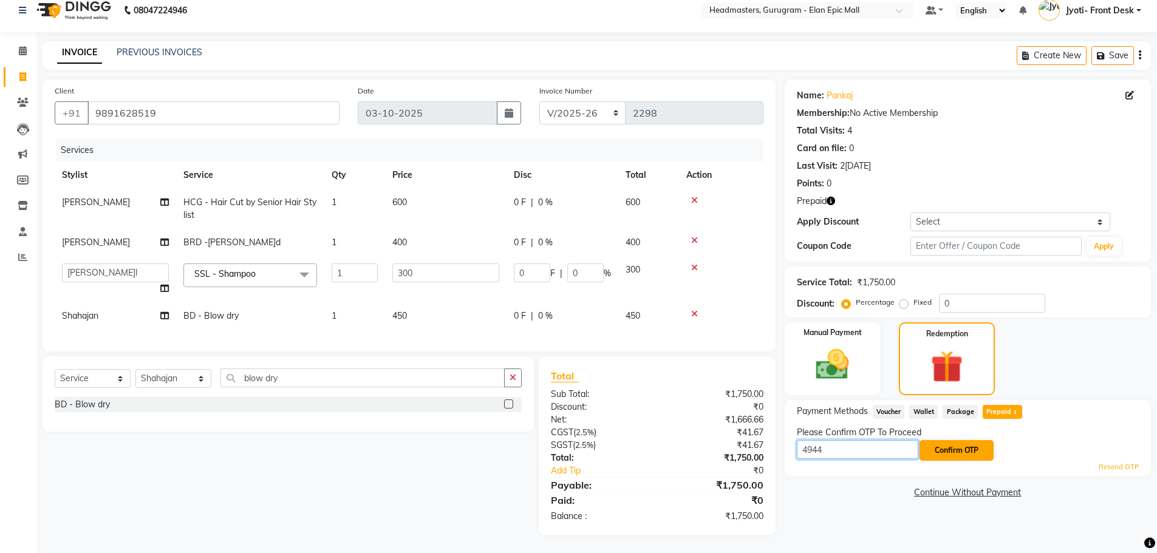
type input "4944"
click at [937, 440] on button "Confirm OTP" at bounding box center [957, 450] width 74 height 21
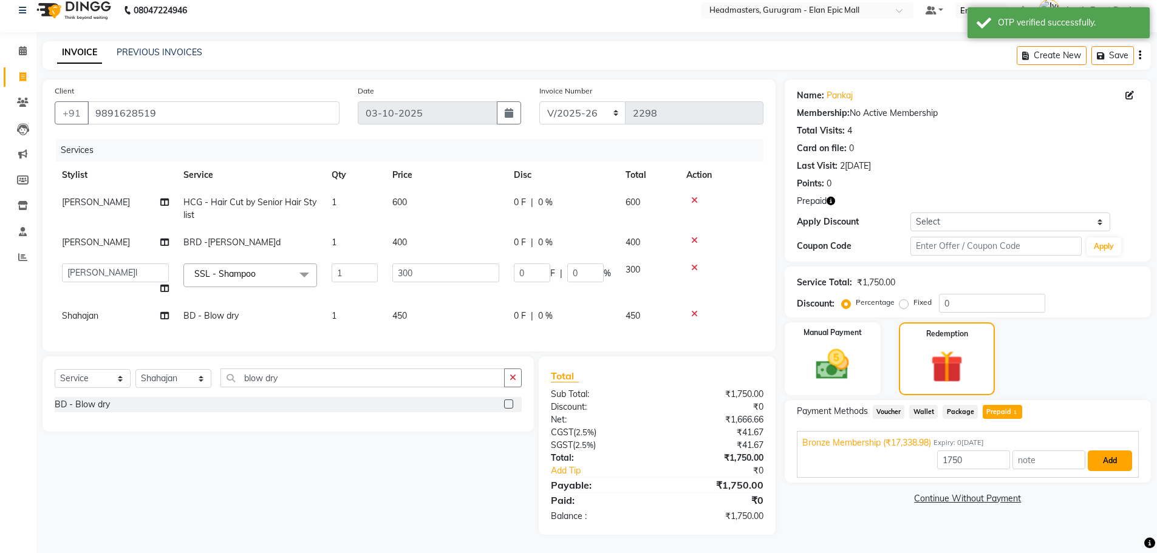
click at [1103, 451] on button "Add" at bounding box center [1110, 461] width 44 height 21
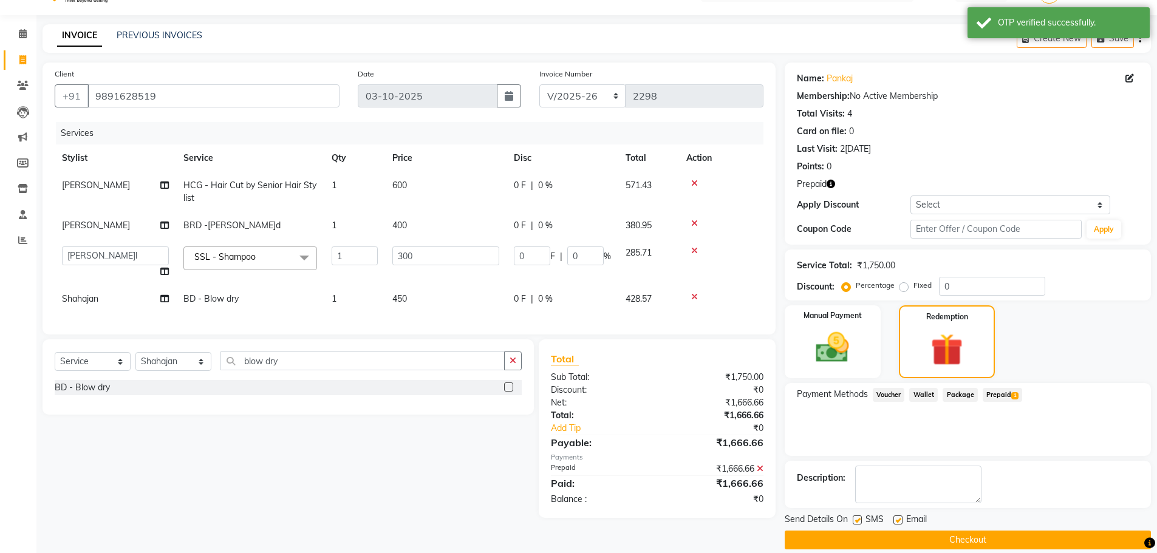
scroll to position [43, 0]
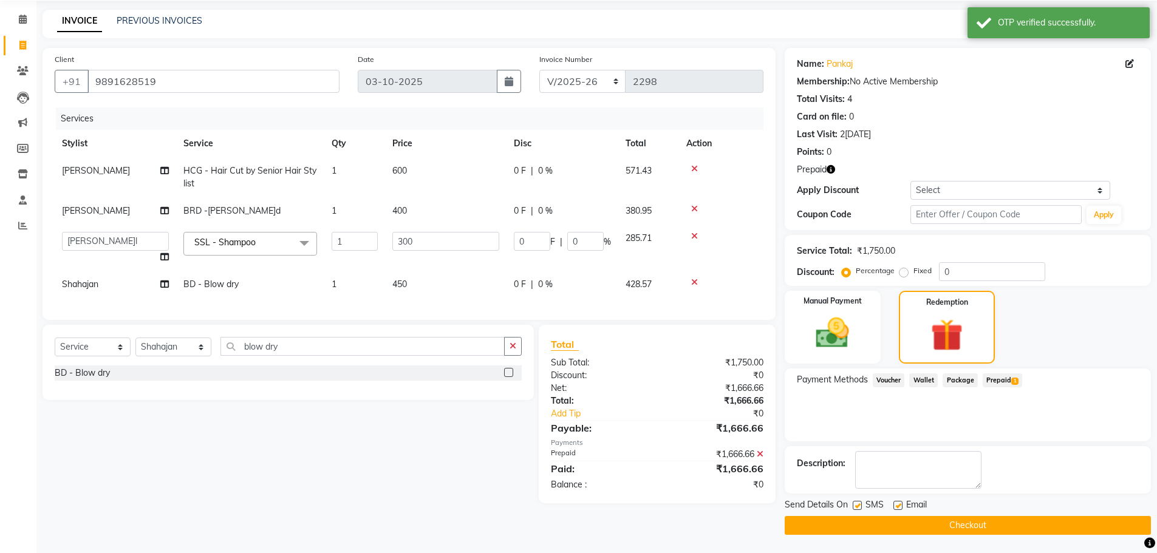
click at [1019, 525] on button "Checkout" at bounding box center [968, 525] width 366 height 19
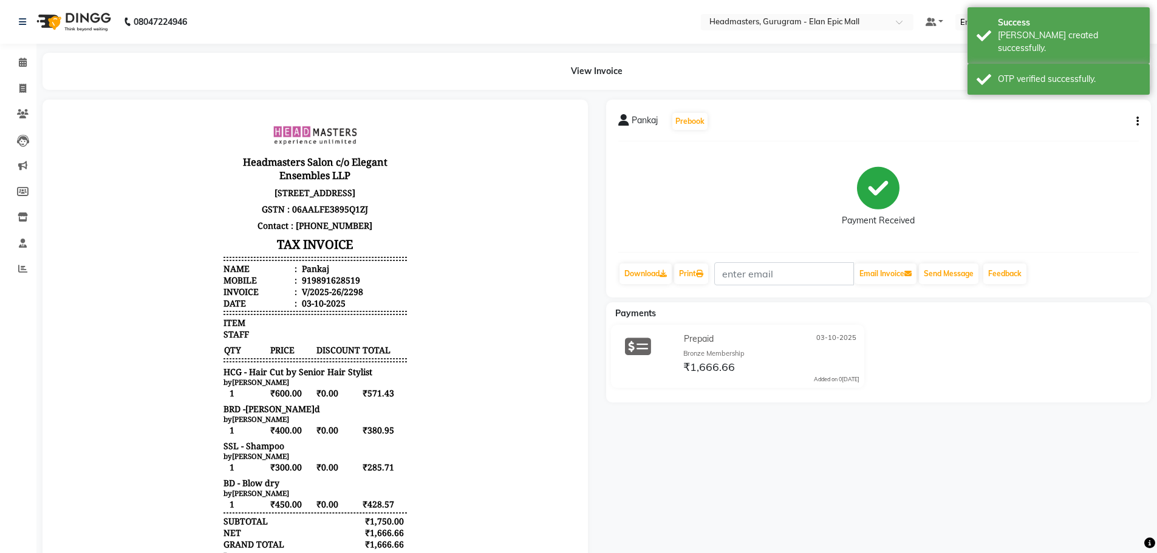
scroll to position [155, 0]
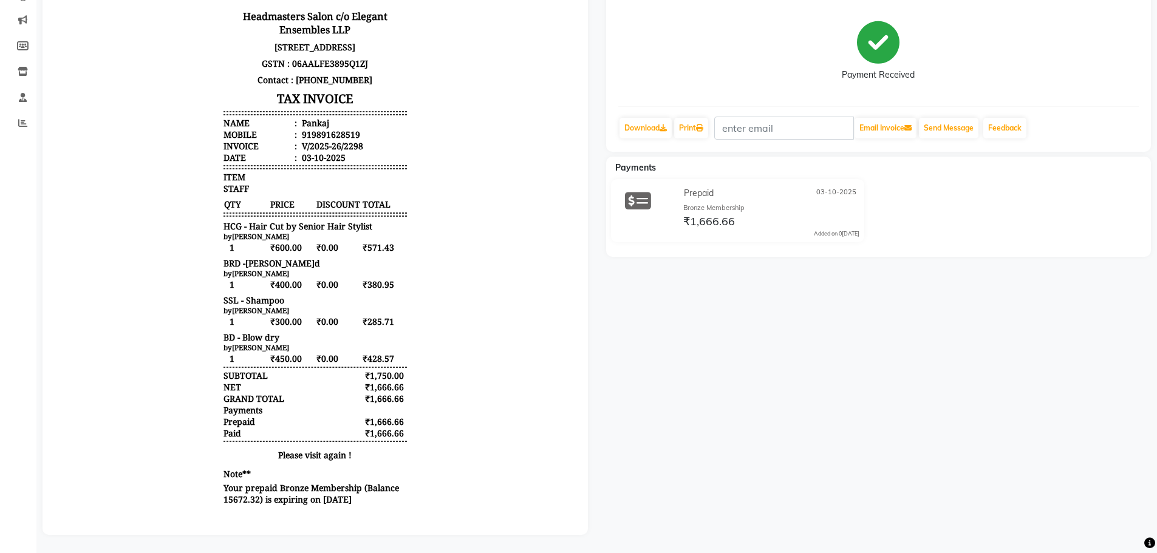
select select "7499"
select select "service"
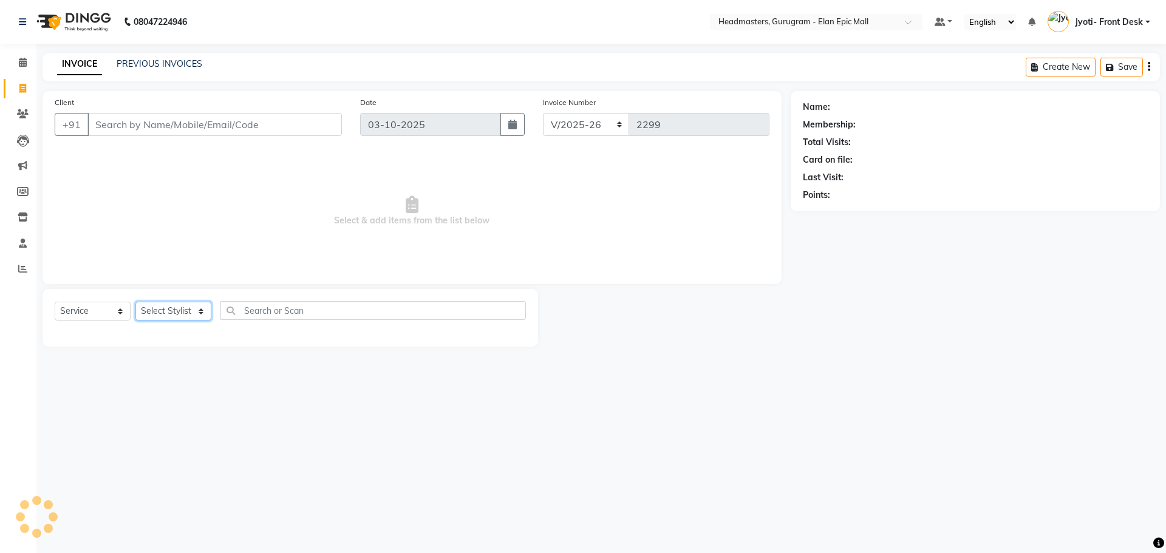
click at [185, 310] on select "Select Stylist[PERSON_NAME][PERSON_NAME]n[PERSON_NAME]h Chetan Headmasters Isla…" at bounding box center [173, 311] width 76 height 19
select select "88166"
click at [135, 302] on select "Select Stylist[PERSON_NAME][PERSON_NAME]n[PERSON_NAME]h Chetan Headmasters Isla…" at bounding box center [173, 311] width 76 height 19
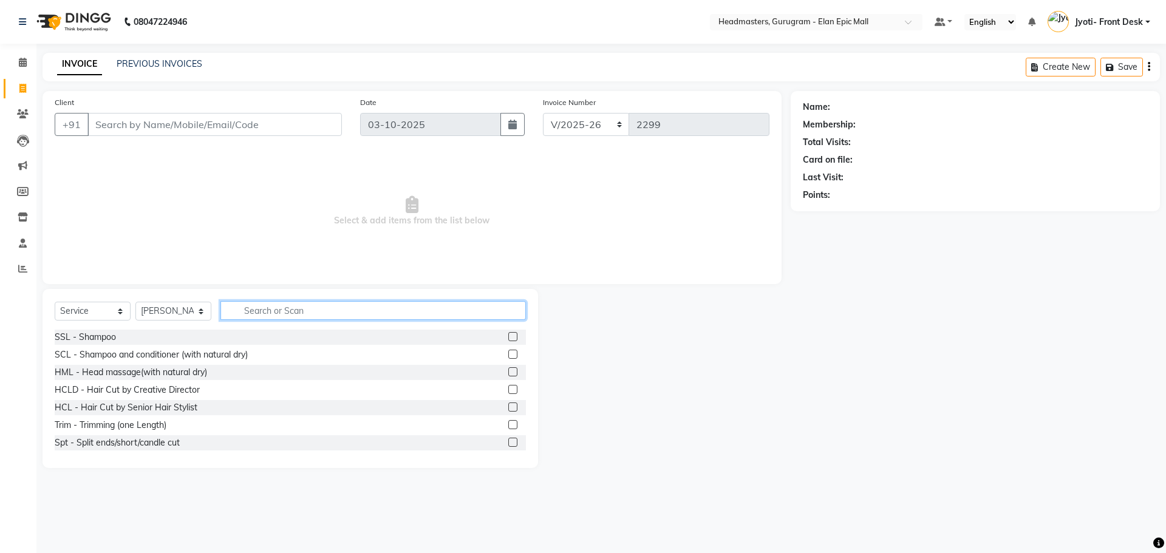
click at [327, 312] on input "text" at bounding box center [373, 310] width 306 height 19
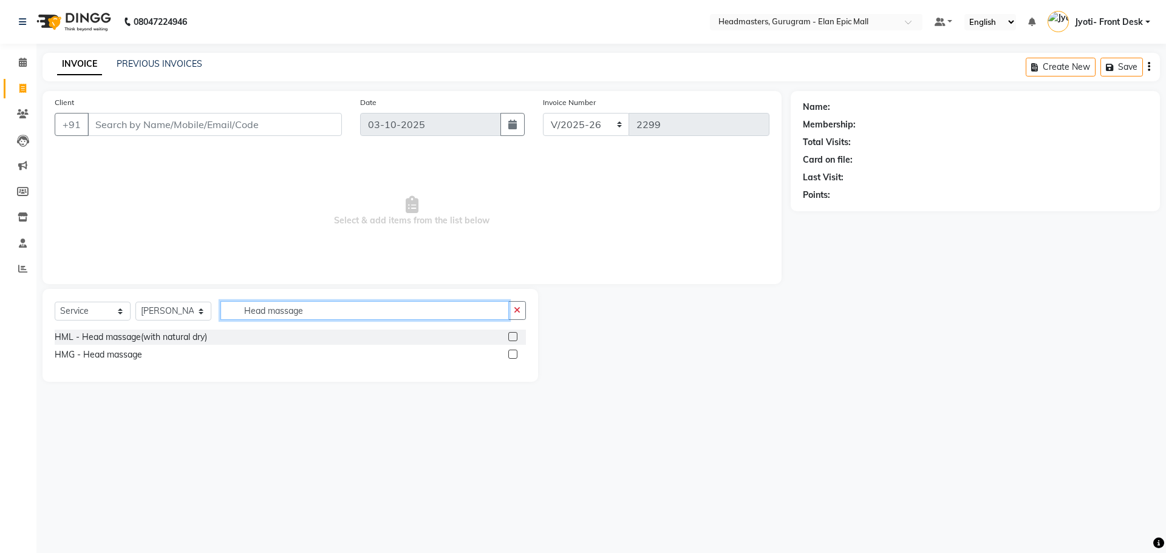
type input "Head massage"
click at [512, 338] on label at bounding box center [512, 336] width 9 height 9
click at [512, 338] on input "checkbox" at bounding box center [512, 337] width 8 height 8
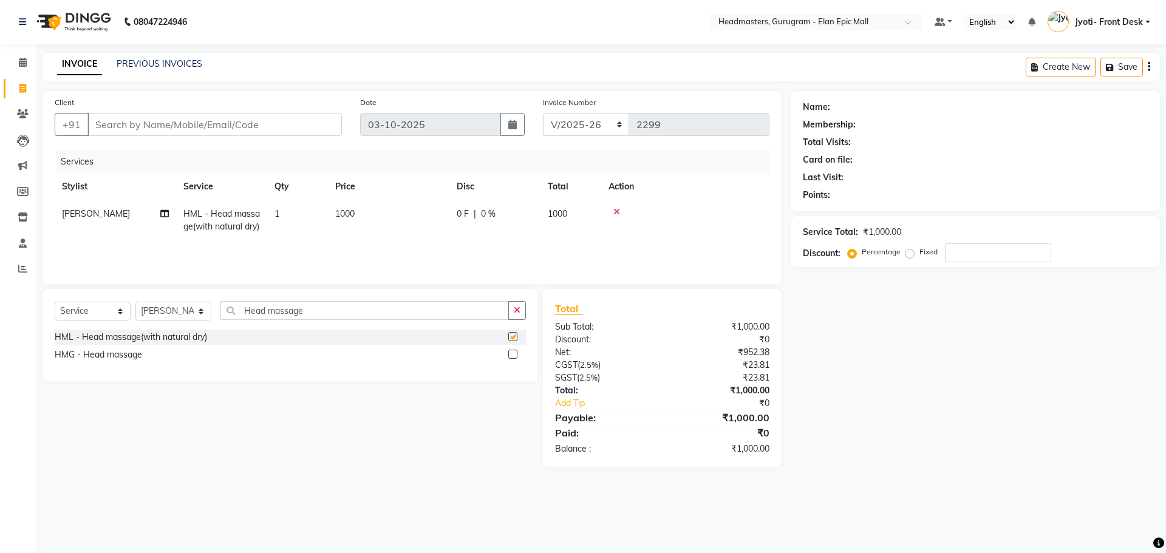
checkbox input "false"
click at [355, 214] on span "1000" at bounding box center [344, 213] width 19 height 11
select select "88166"
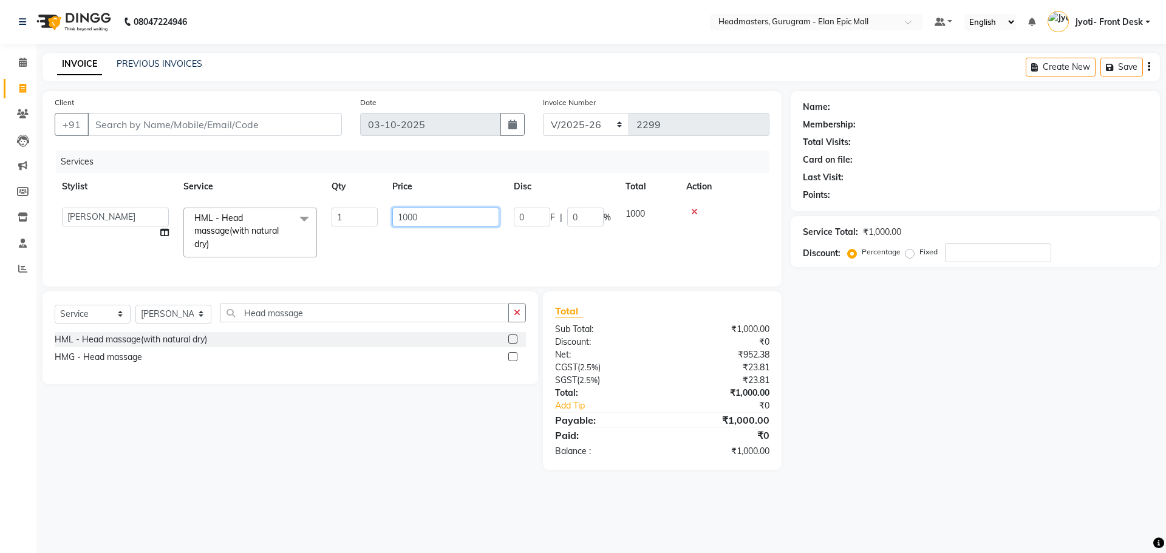
click at [407, 222] on input "1000" at bounding box center [445, 217] width 107 height 19
type input "800"
click at [319, 330] on div "Select Service Product Membership Package Voucher Prepaid Gift Card Select Styl…" at bounding box center [291, 338] width 496 height 93
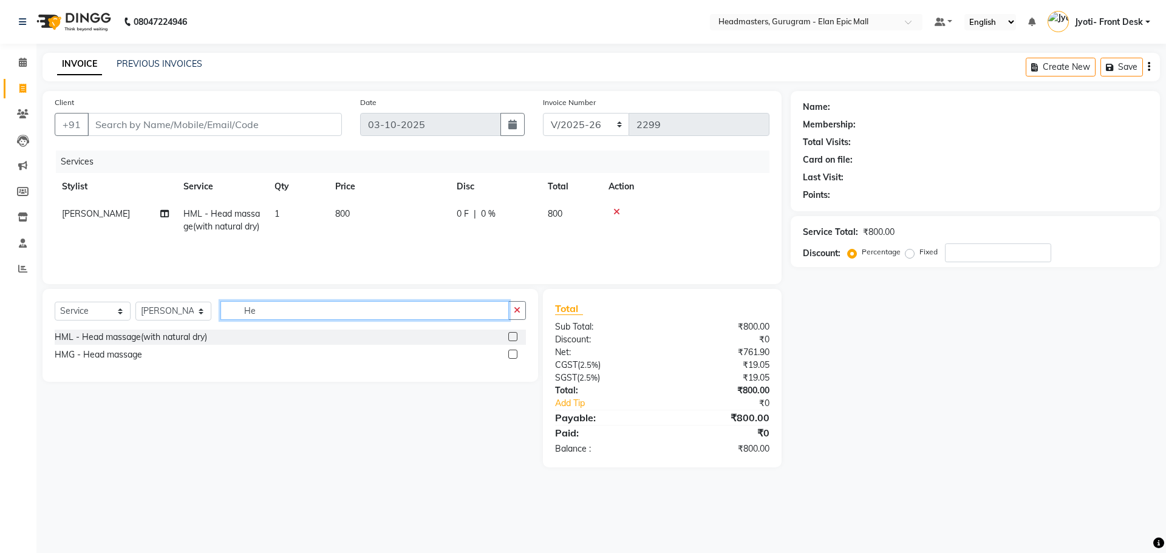
type input "H"
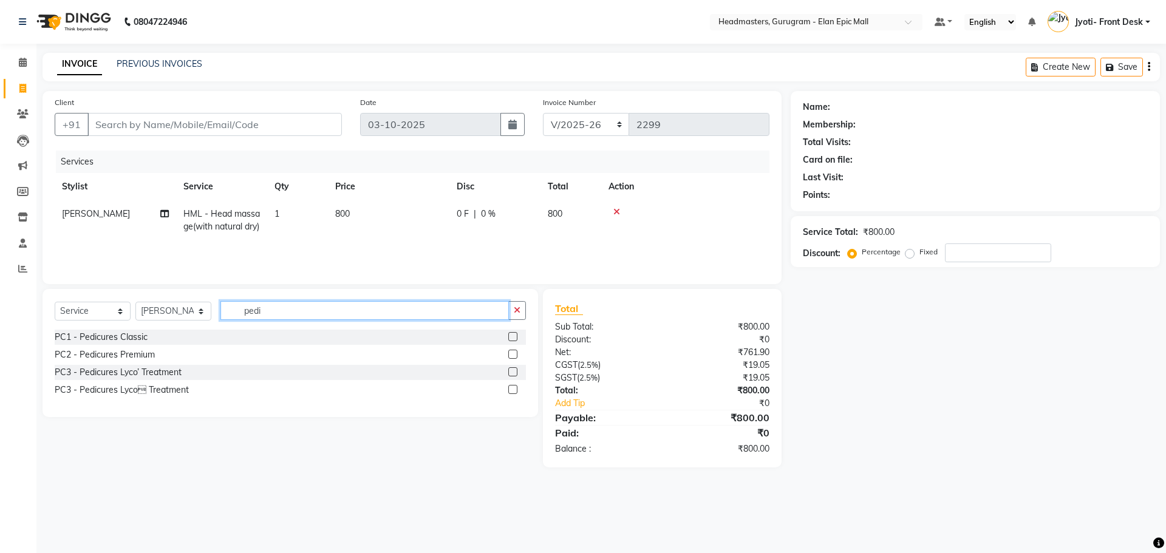
type input "pedi"
click at [517, 335] on label at bounding box center [512, 336] width 9 height 9
click at [516, 335] on input "checkbox" at bounding box center [512, 337] width 8 height 8
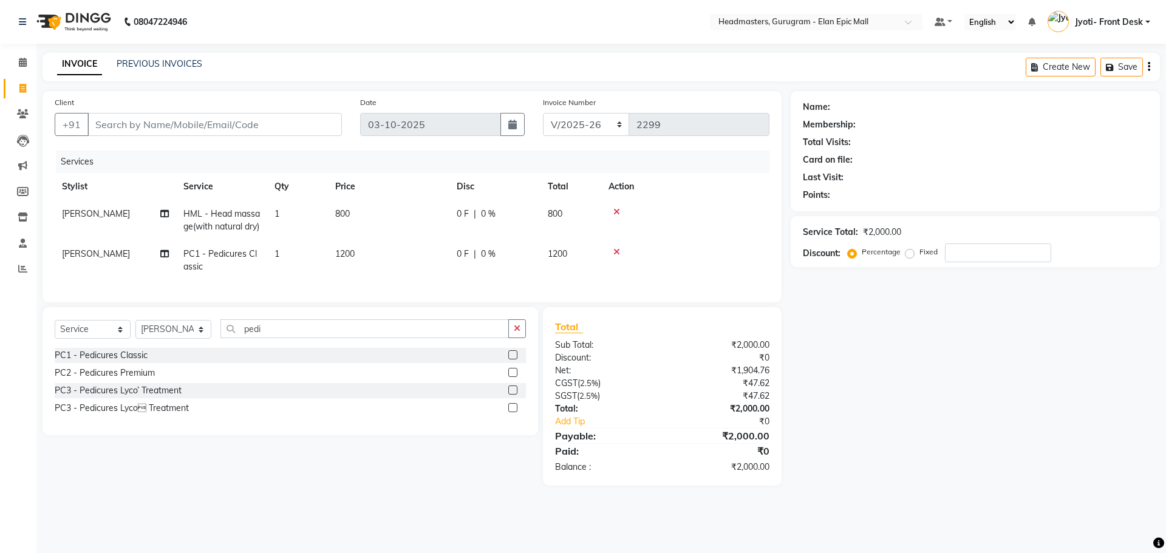
checkbox input "false"
click at [356, 268] on td "1200" at bounding box center [388, 261] width 121 height 40
select select "88166"
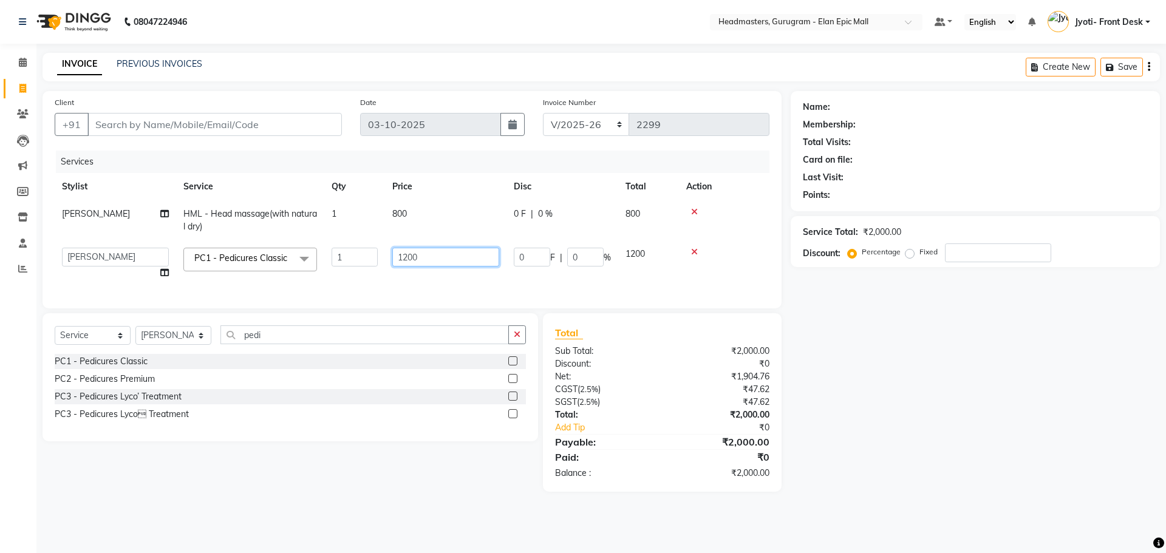
click at [406, 258] on input "1200" at bounding box center [445, 257] width 107 height 19
type input "1000"
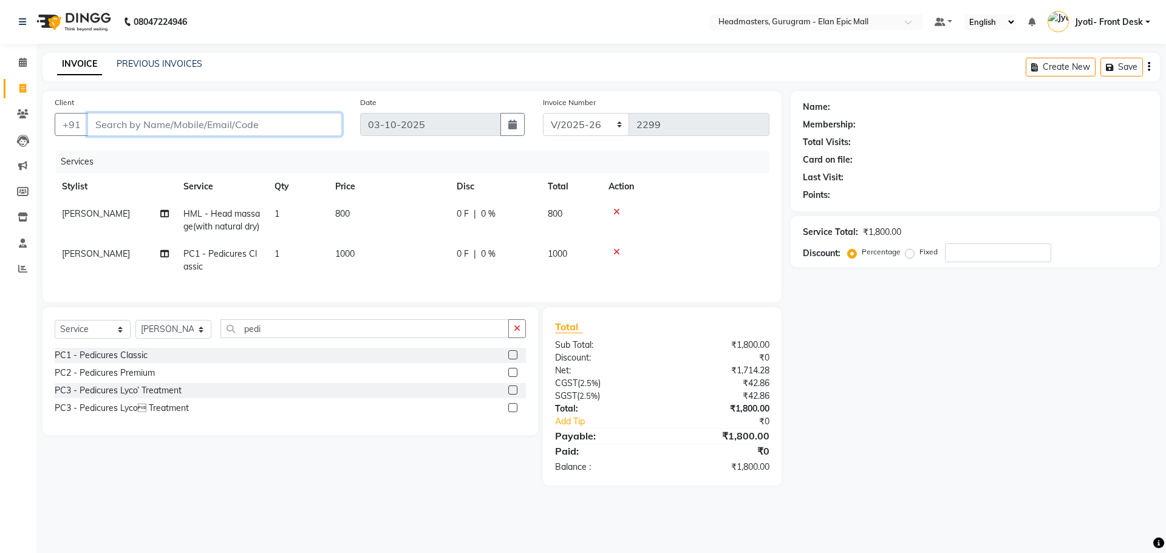
click at [183, 122] on input "Client" at bounding box center [214, 124] width 255 height 23
drag, startPoint x: 173, startPoint y: 355, endPoint x: 174, endPoint y: 346, distance: 9.2
click at [173, 339] on select "Select Stylist[PERSON_NAME][PERSON_NAME]n[PERSON_NAME]h Chetan Headmasters Isla…" at bounding box center [173, 329] width 76 height 19
select select "88838"
click at [135, 339] on select "Select Stylist[PERSON_NAME][PERSON_NAME]n[PERSON_NAME]h Chetan Headmasters Isla…" at bounding box center [173, 329] width 76 height 19
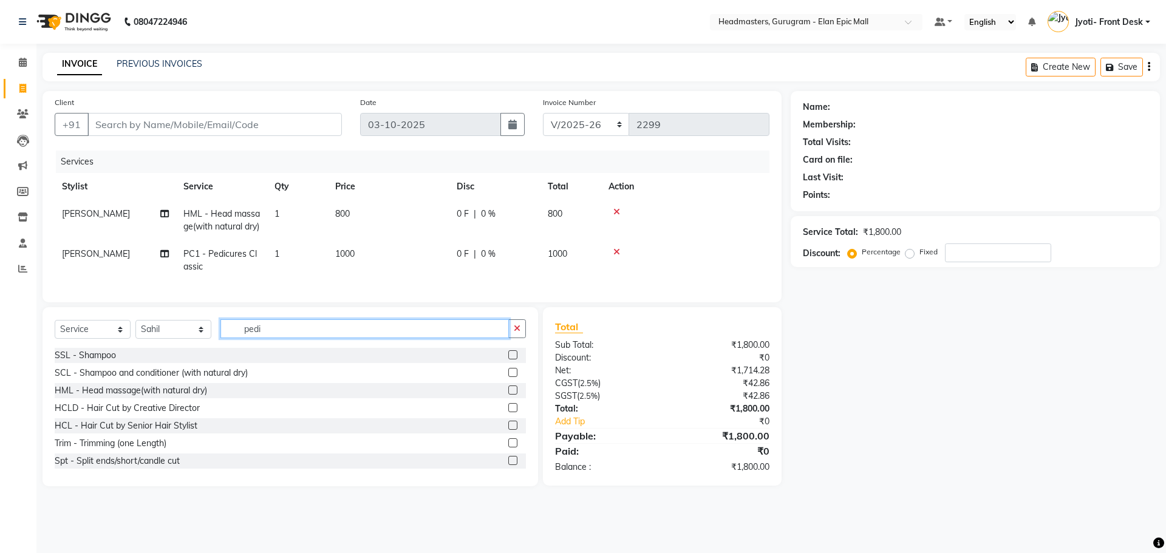
click at [300, 338] on input "pedi" at bounding box center [364, 328] width 289 height 19
type input "p"
type input "hair cut"
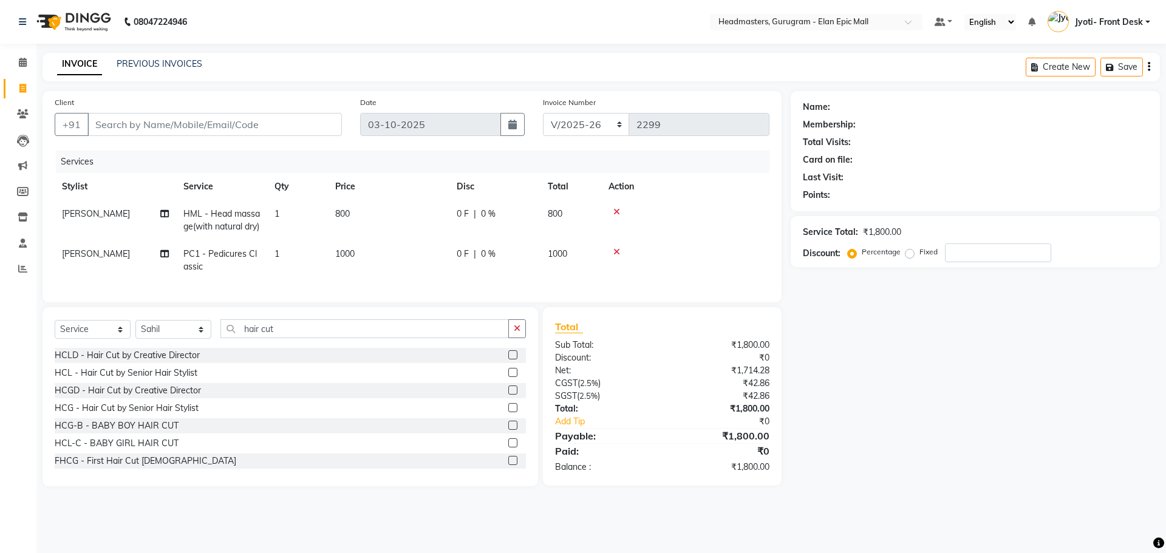
click at [508, 412] on label at bounding box center [512, 407] width 9 height 9
click at [508, 412] on input "checkbox" at bounding box center [512, 409] width 8 height 8
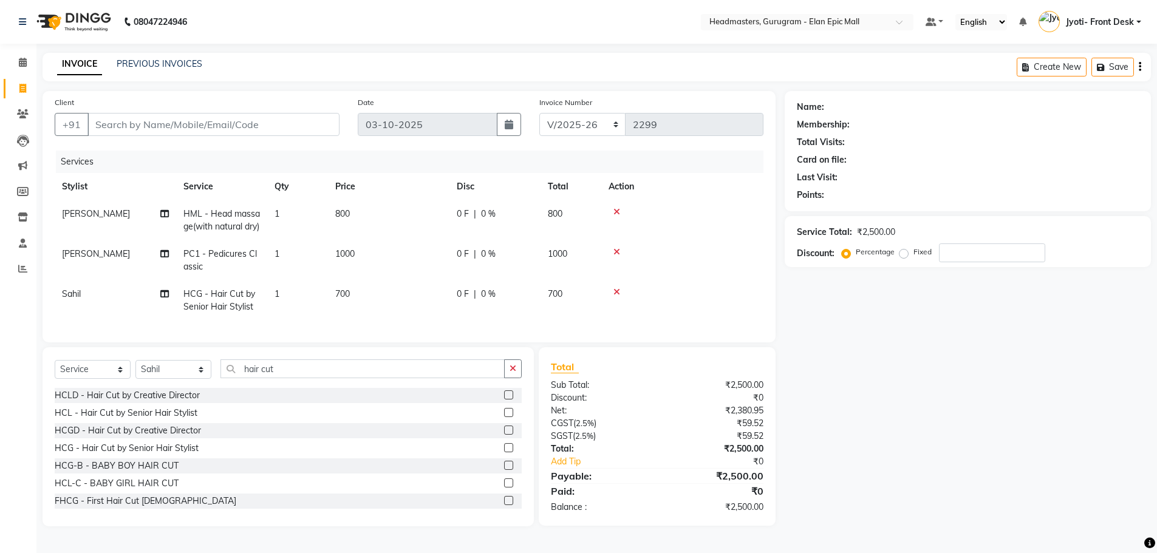
checkbox input "false"
click at [353, 302] on td "700" at bounding box center [388, 301] width 121 height 40
select select "88838"
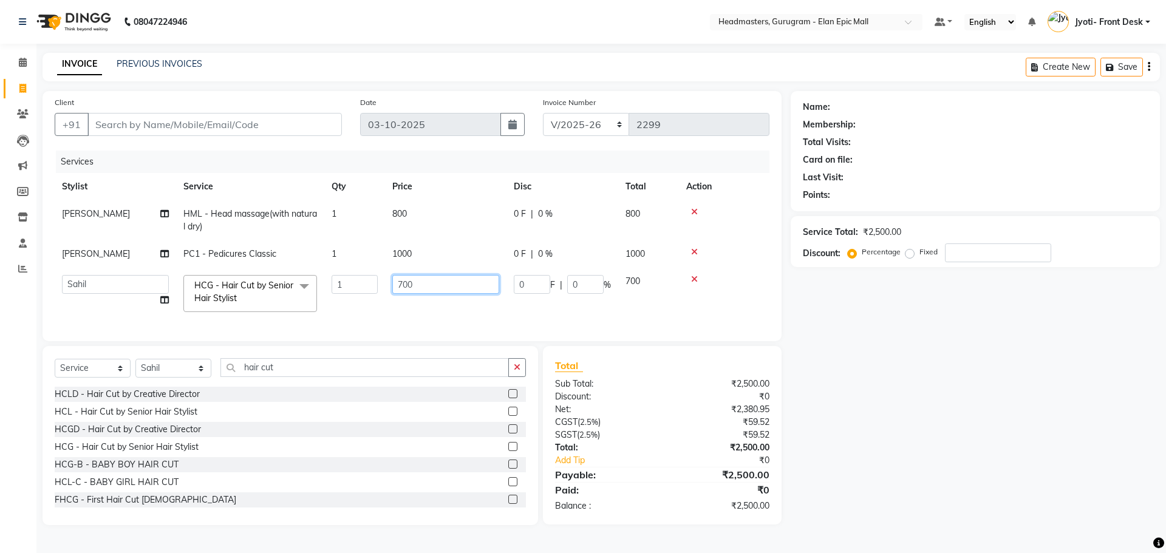
click at [403, 284] on input "700" at bounding box center [445, 284] width 107 height 19
type input "600"
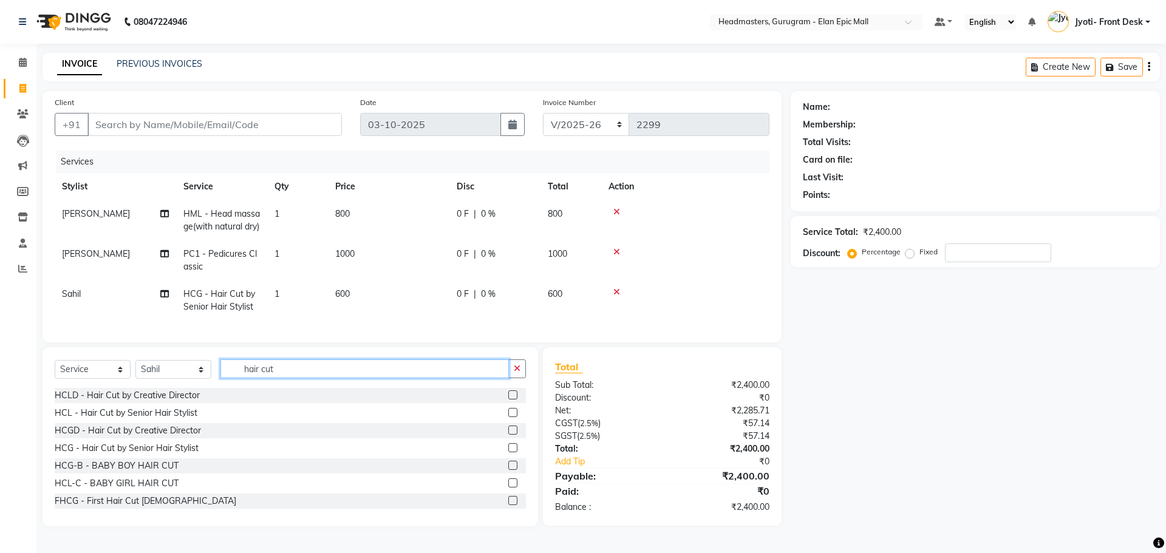
click at [333, 372] on div "Select Service Product Membership Package Voucher Prepaid Gift Card Select Styl…" at bounding box center [291, 436] width 496 height 179
type input "h"
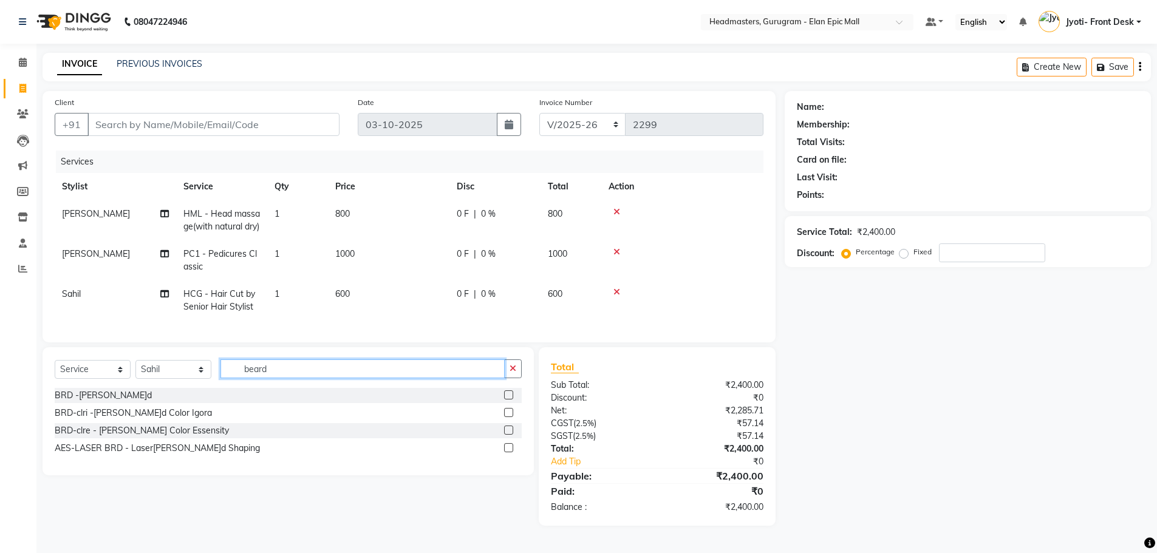
type input "beard"
click at [508, 400] on label at bounding box center [508, 395] width 9 height 9
click at [508, 400] on input "checkbox" at bounding box center [508, 396] width 8 height 8
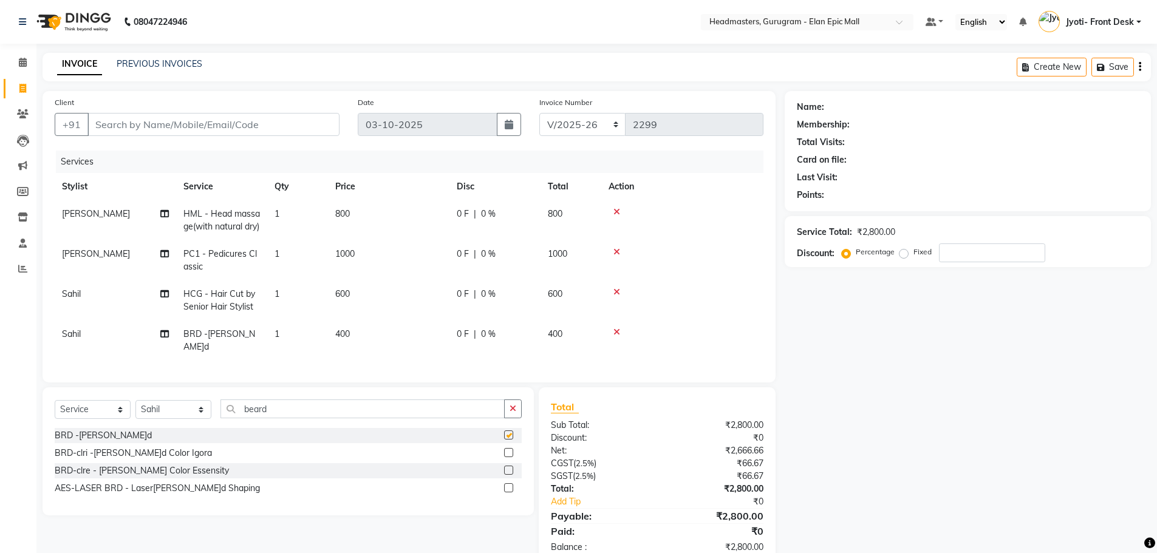
checkbox input "false"
drag, startPoint x: 216, startPoint y: 109, endPoint x: 212, endPoint y: 119, distance: 11.0
click at [213, 117] on div "Client +91" at bounding box center [197, 121] width 303 height 50
click at [211, 123] on input "Client" at bounding box center [213, 124] width 252 height 23
type input "9"
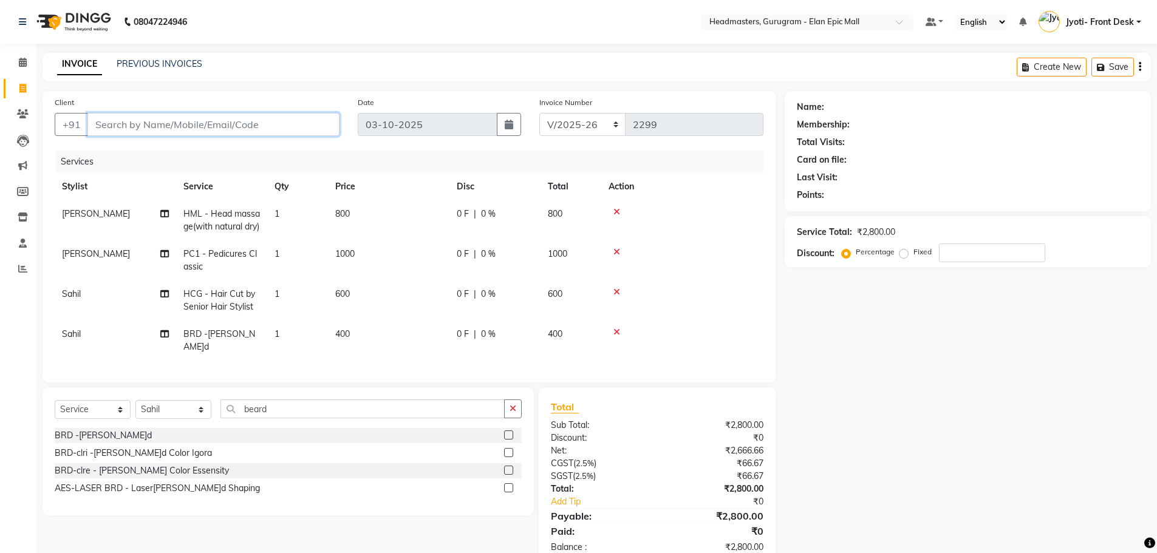
type input "0"
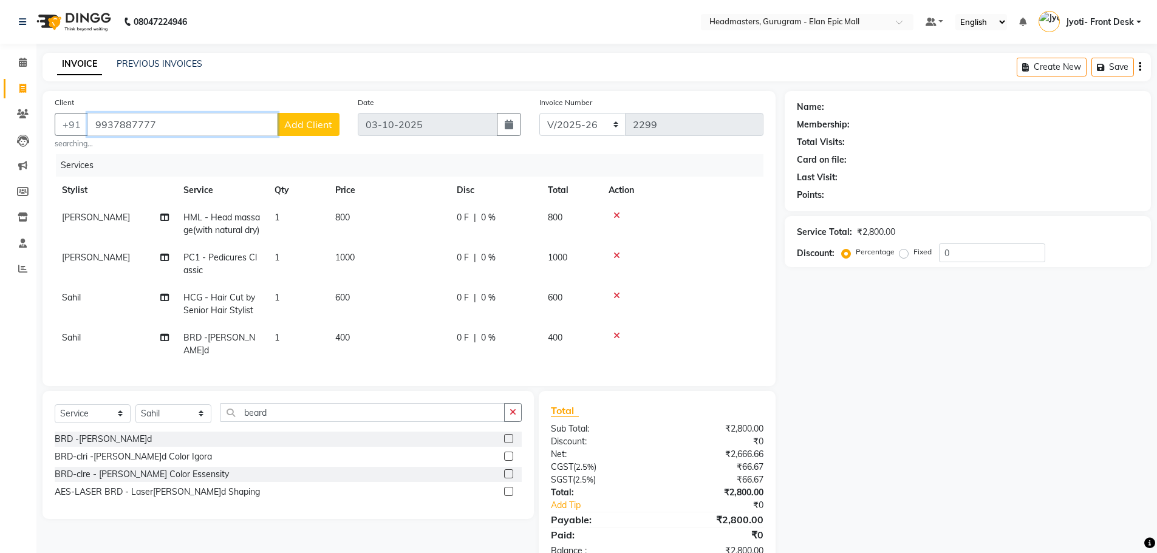
type input "9937887777"
click at [314, 112] on div "Client [PHONE_NUMBER] Add Client searching..." at bounding box center [197, 122] width 303 height 53
click at [316, 119] on span "Add Client" at bounding box center [308, 124] width 48 height 12
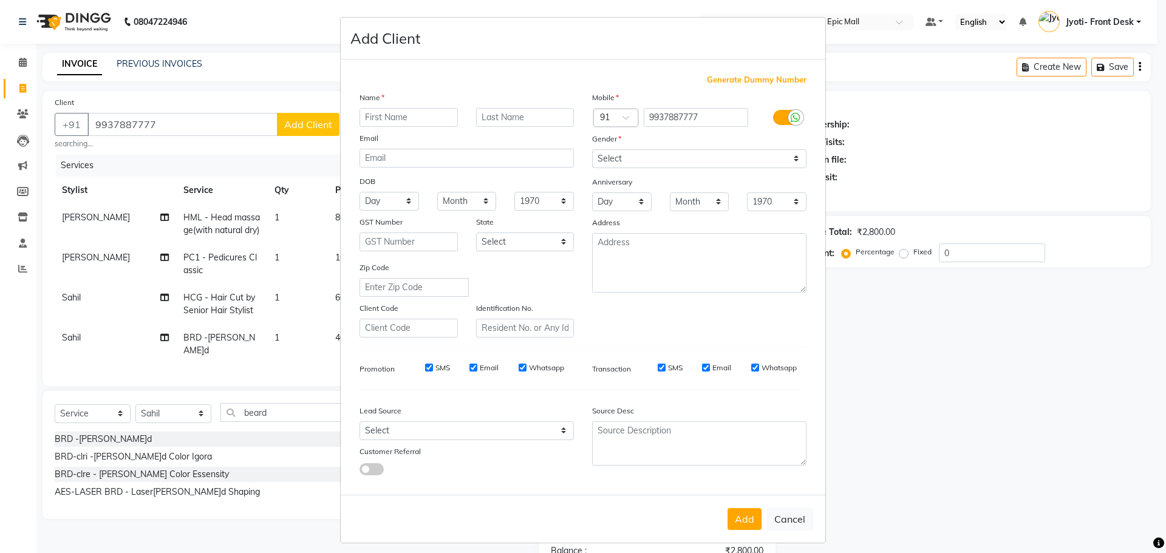
type input "V"
type input "[PERSON_NAME]"
drag, startPoint x: 635, startPoint y: 153, endPoint x: 636, endPoint y: 165, distance: 11.6
click at [635, 153] on select "Select [DEMOGRAPHIC_DATA] [DEMOGRAPHIC_DATA] Other Prefer Not To Say" at bounding box center [699, 158] width 214 height 19
select select "[DEMOGRAPHIC_DATA]"
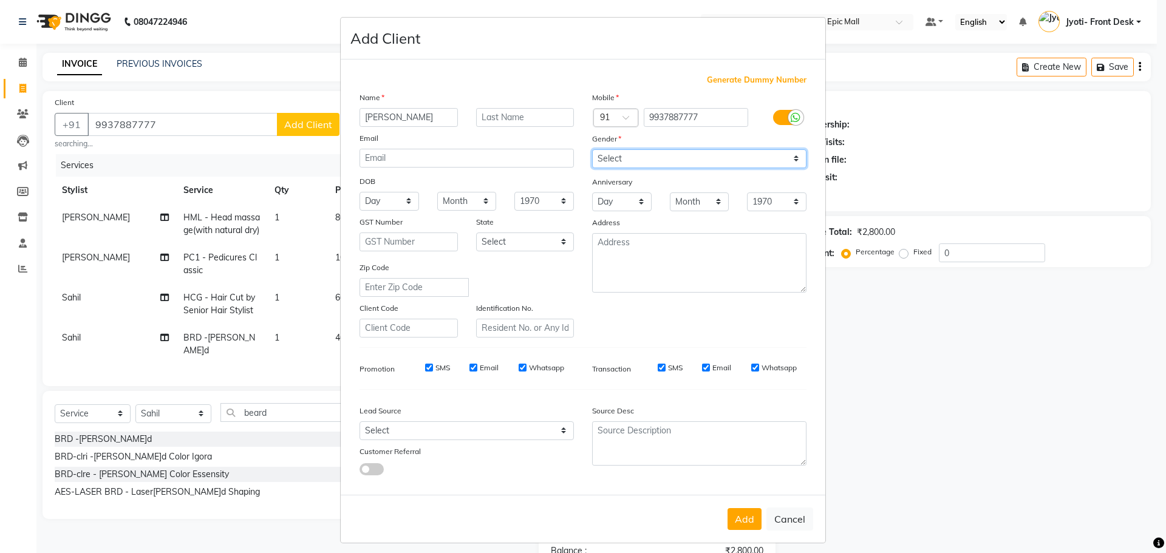
click at [592, 149] on select "Select [DEMOGRAPHIC_DATA] [DEMOGRAPHIC_DATA] Other Prefer Not To Say" at bounding box center [699, 158] width 214 height 19
click at [745, 527] on button "Add" at bounding box center [745, 519] width 34 height 22
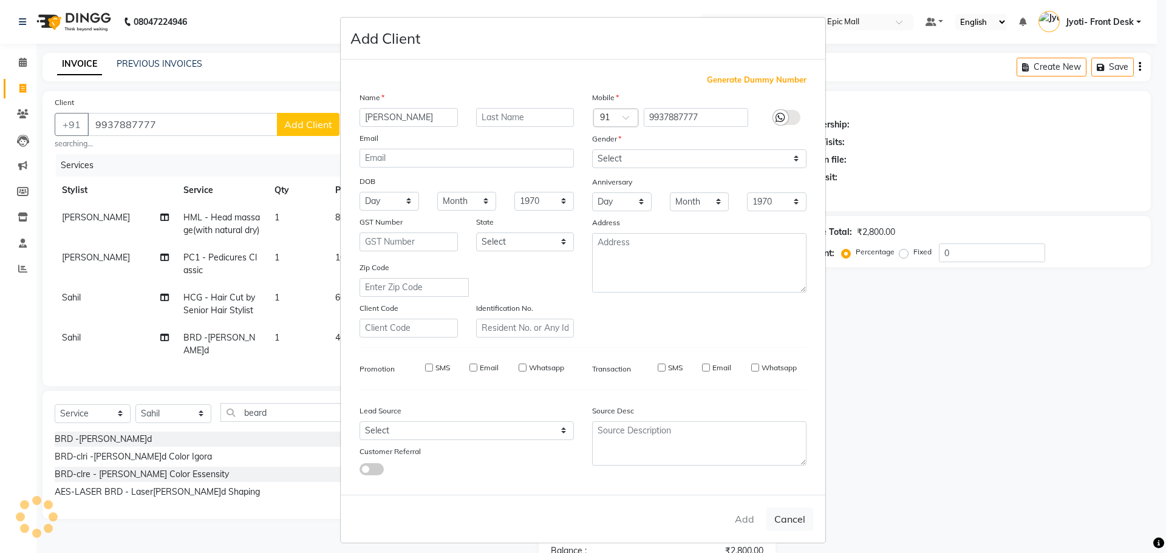
select select
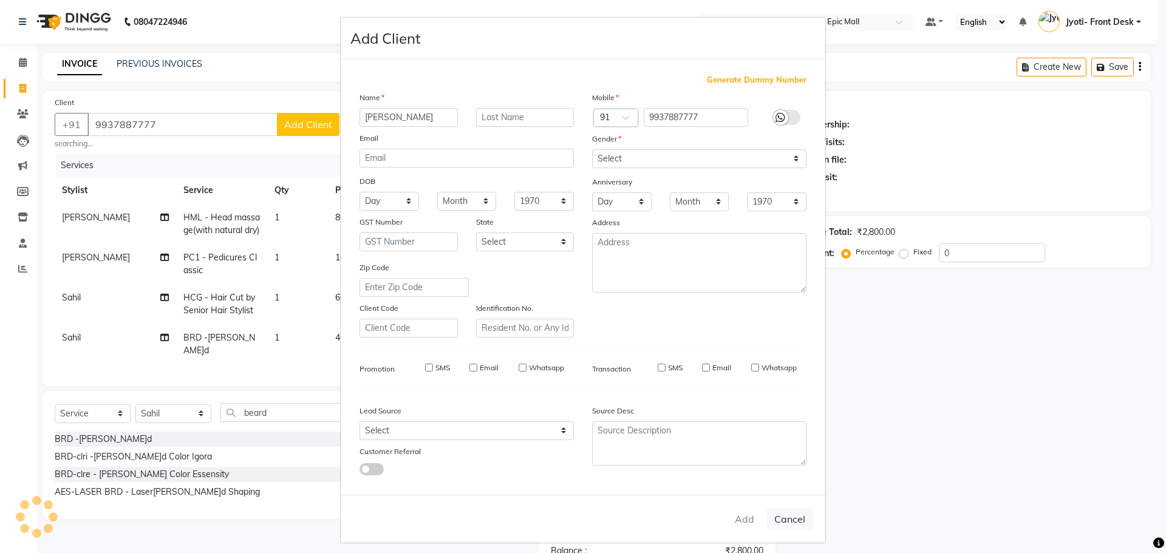
select select
checkbox input "false"
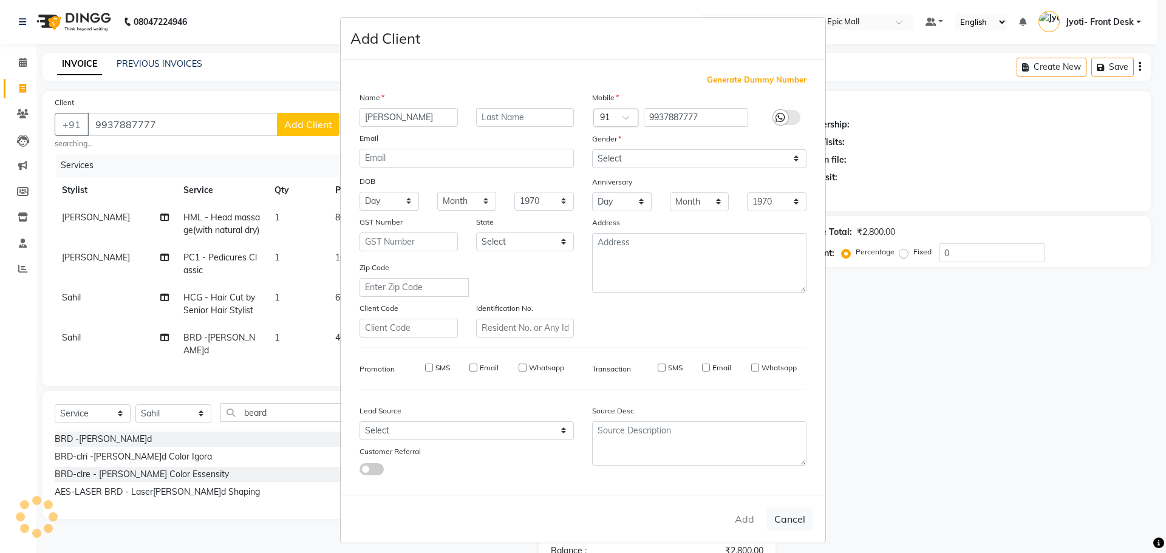
checkbox input "false"
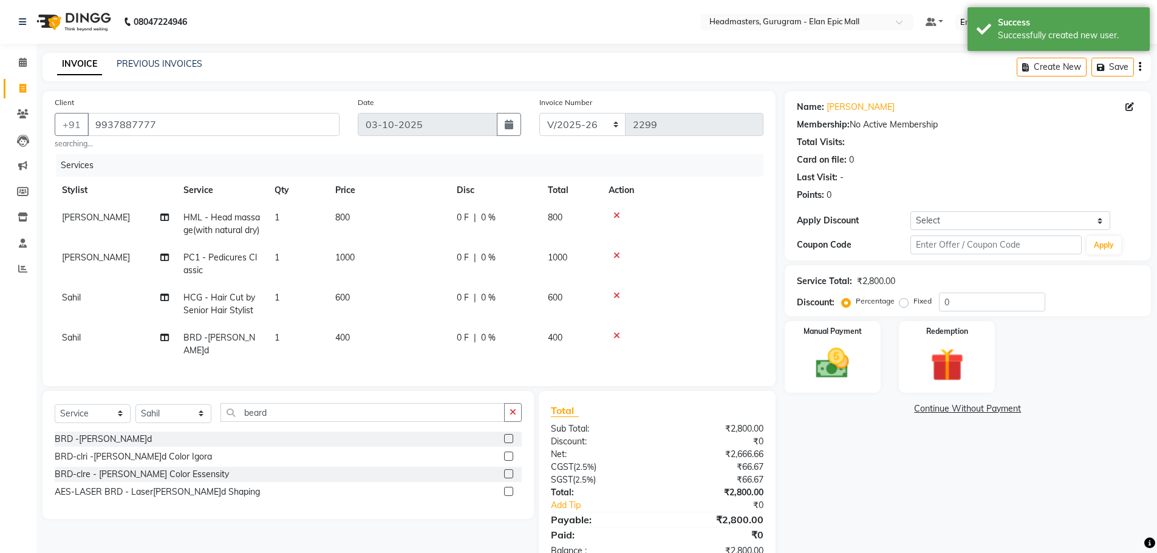
scroll to position [44, 0]
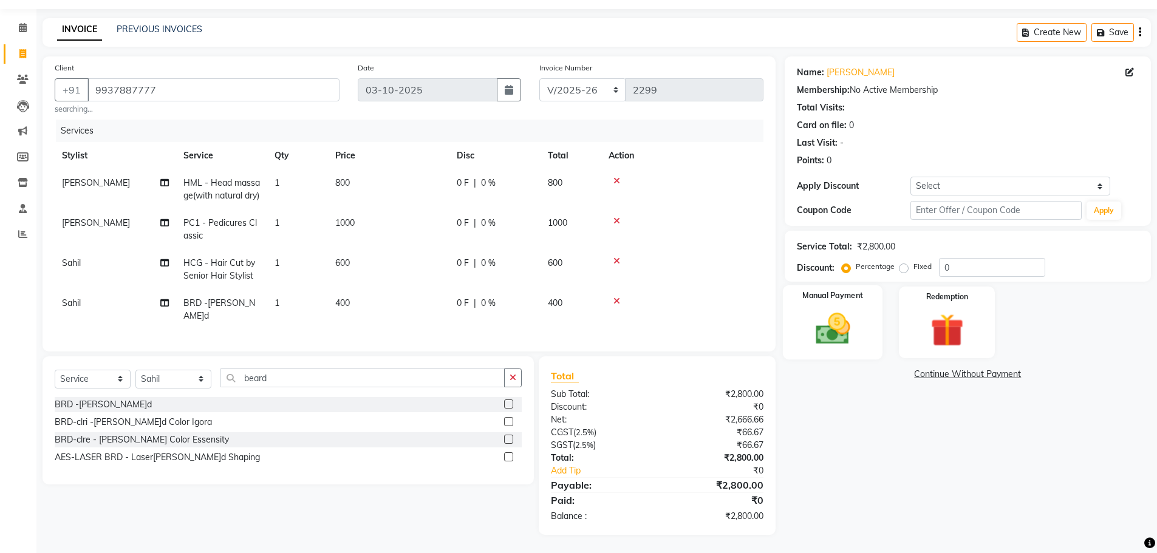
click at [805, 309] on img at bounding box center [833, 328] width 56 height 39
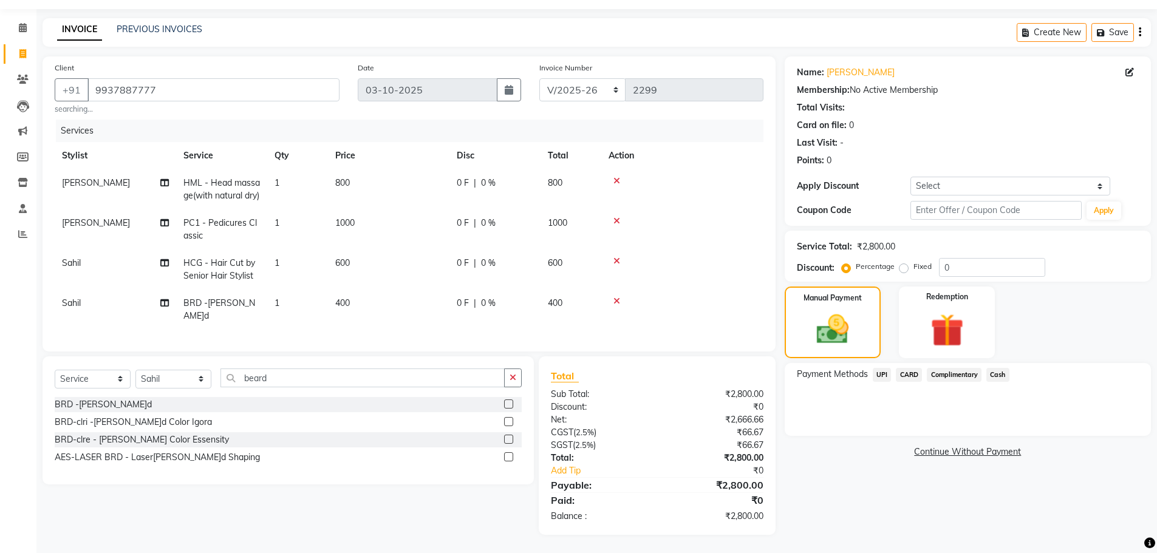
drag, startPoint x: 883, startPoint y: 364, endPoint x: 890, endPoint y: 378, distance: 15.8
click at [883, 368] on span "UPI" at bounding box center [882, 375] width 19 height 14
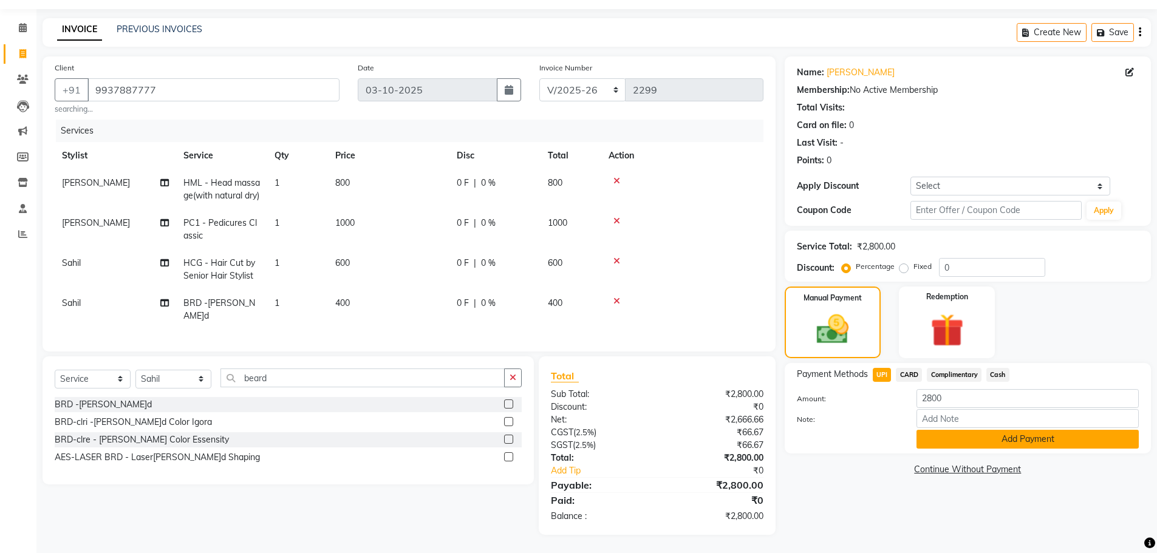
click at [952, 436] on button "Add Payment" at bounding box center [1028, 439] width 222 height 19
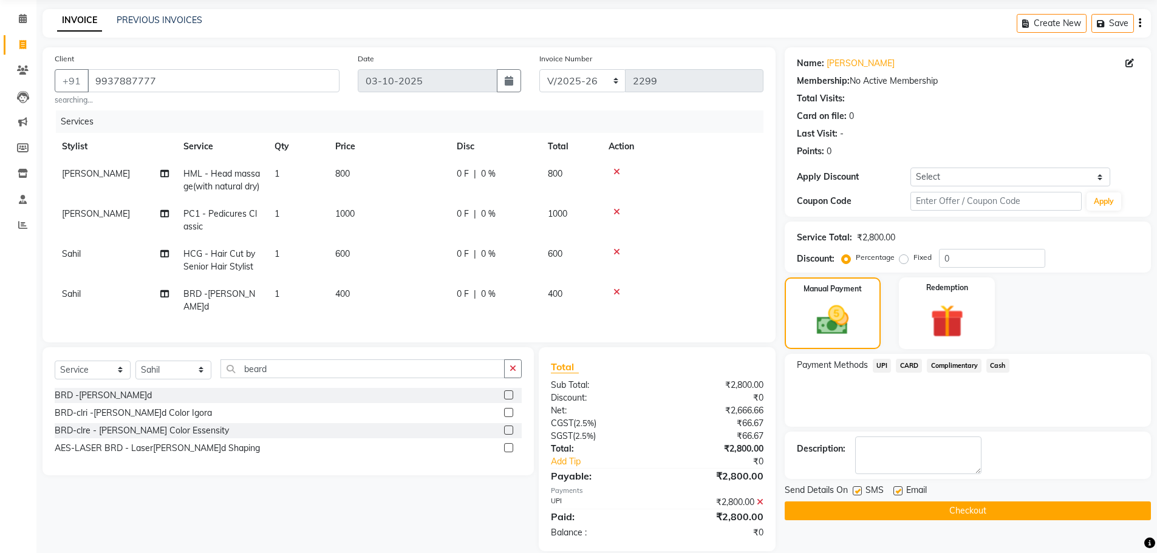
scroll to position [69, 0]
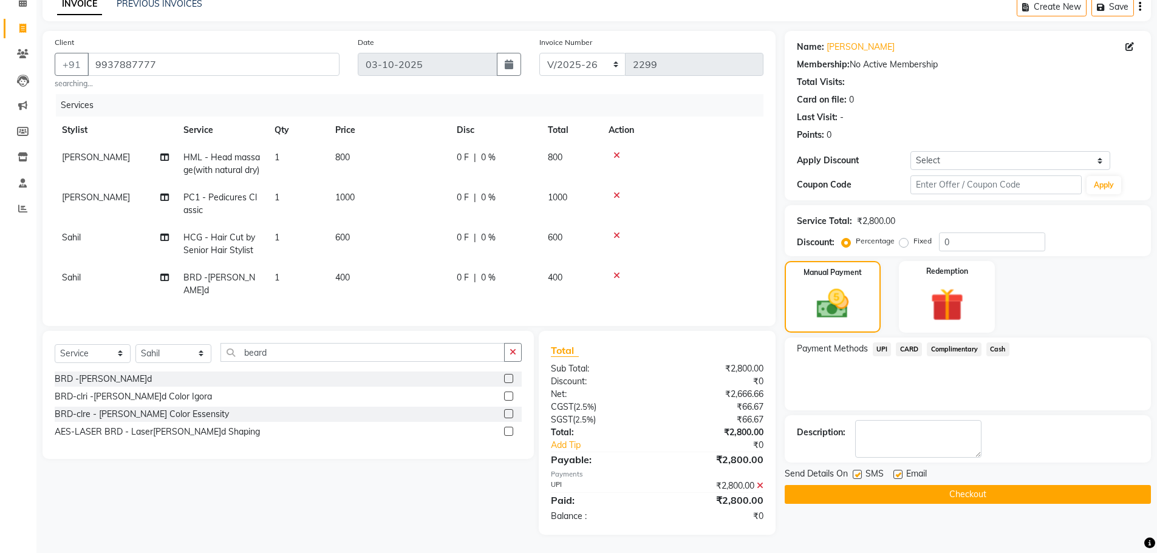
click at [948, 494] on button "Checkout" at bounding box center [968, 494] width 366 height 19
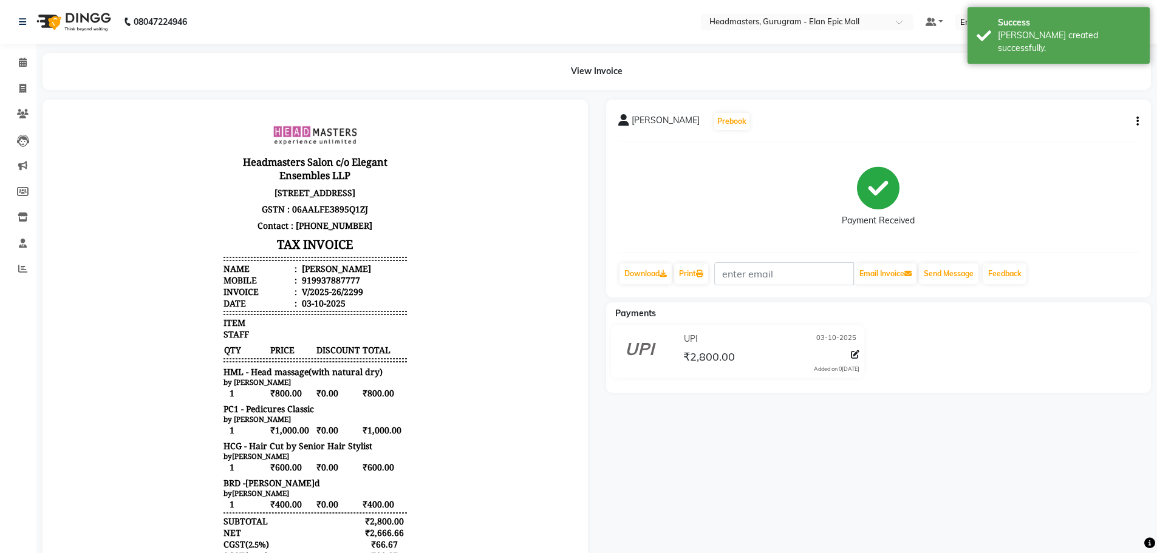
select select "service"
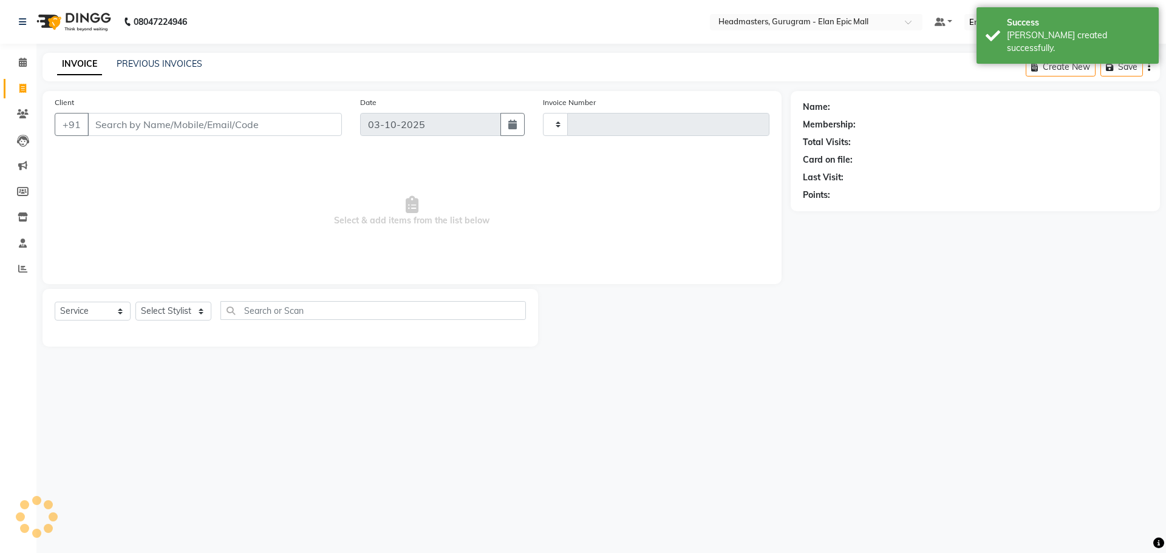
type input "2300"
select select "7499"
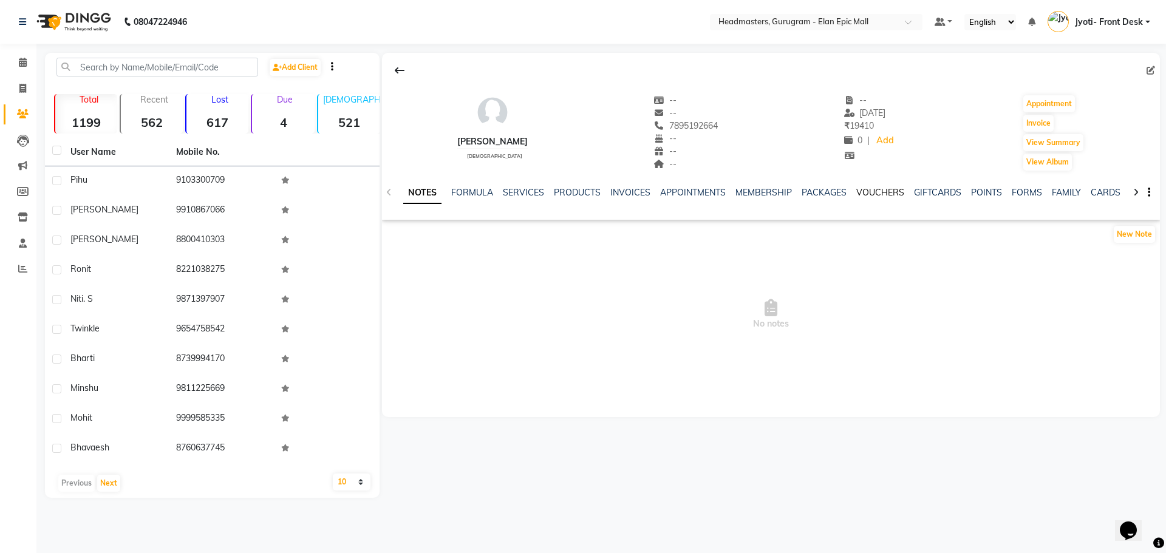
drag, startPoint x: 877, startPoint y: 191, endPoint x: 233, endPoint y: 92, distance: 651.3
click at [877, 191] on link "VOUCHERS" at bounding box center [880, 192] width 48 height 11
